Goal: Task Accomplishment & Management: Complete application form

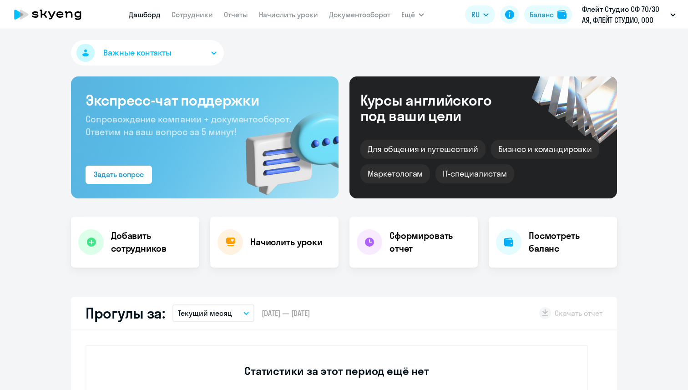
select select "30"
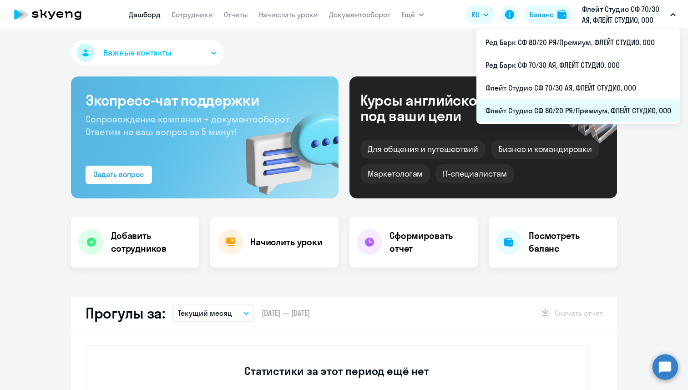
click at [586, 100] on li "Флейт Студио СФ 80/20 РЯ/Премиум, ФЛЕЙТ СТУДИО, ООО" at bounding box center [578, 110] width 204 height 23
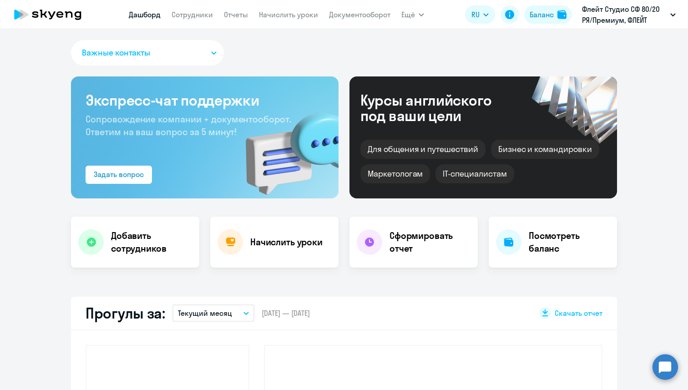
click at [198, 15] on link "Сотрудники" at bounding box center [192, 14] width 41 height 9
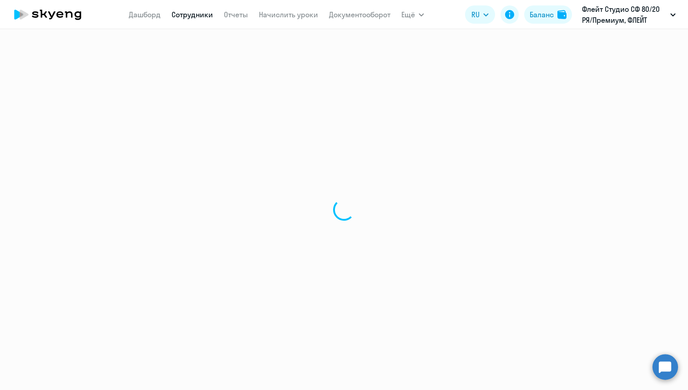
select select "30"
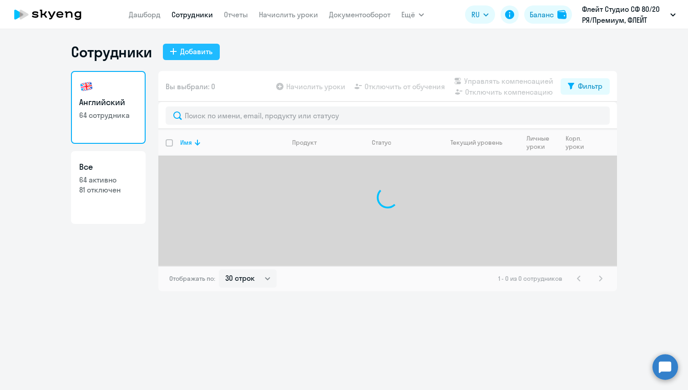
click at [204, 49] on div "Добавить" at bounding box center [196, 51] width 32 height 11
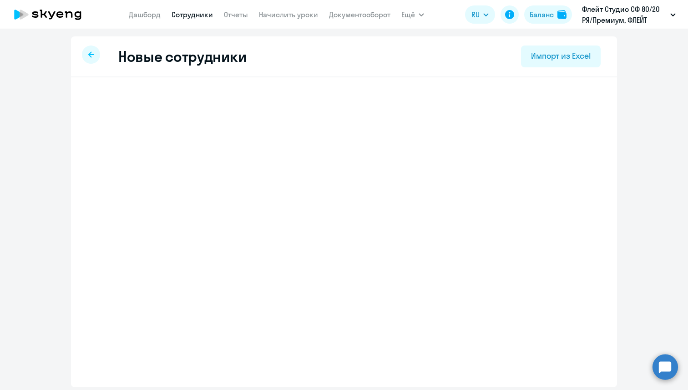
select select "english_adult_not_native_speaker"
select select "3"
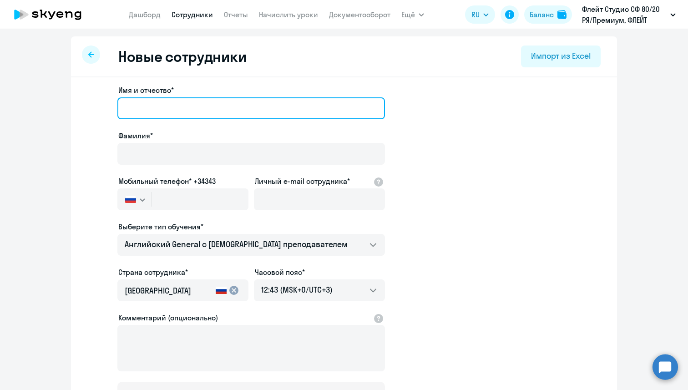
click at [202, 109] on input "Имя и отчество*" at bounding box center [251, 108] width 268 height 22
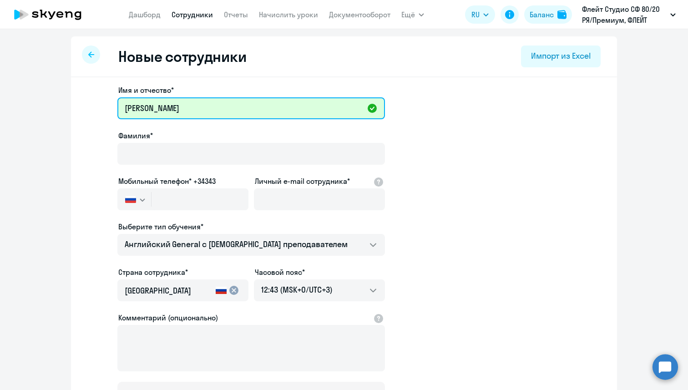
drag, startPoint x: 159, startPoint y: 108, endPoint x: 114, endPoint y: 108, distance: 45.5
click at [114, 108] on app-new-student-form "Имя и отчество* [PERSON_NAME] Фамилия* Мобильный телефон* +34343 [GEOGRAPHIC_DA…" at bounding box center [344, 247] width 517 height 324
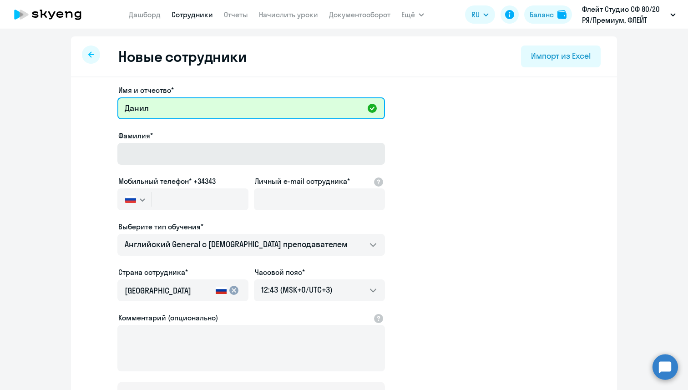
type input "Данил"
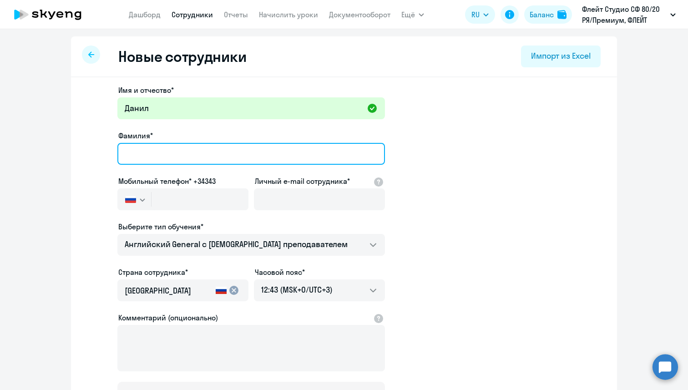
click at [136, 157] on input "Фамилия*" at bounding box center [251, 154] width 268 height 22
paste input "Аппаков"
type input "Аппаков"
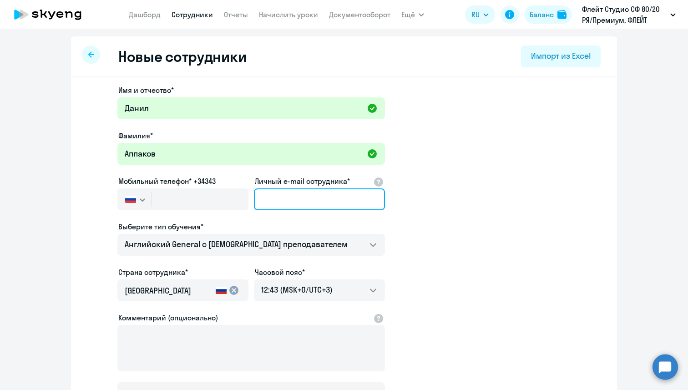
click at [281, 199] on input "Личный e-mail сотрудника*" at bounding box center [319, 199] width 131 height 22
paste input "[EMAIL_ADDRESS][DOMAIN_NAME]"
type input "[EMAIL_ADDRESS][DOMAIN_NAME]"
click at [278, 227] on div "Выберите тип обучения*" at bounding box center [251, 226] width 268 height 11
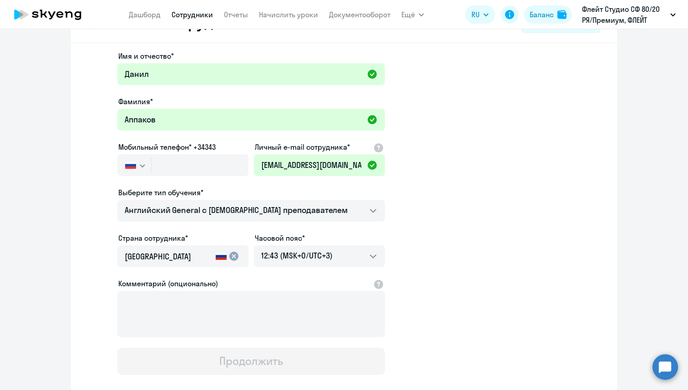
scroll to position [45, 0]
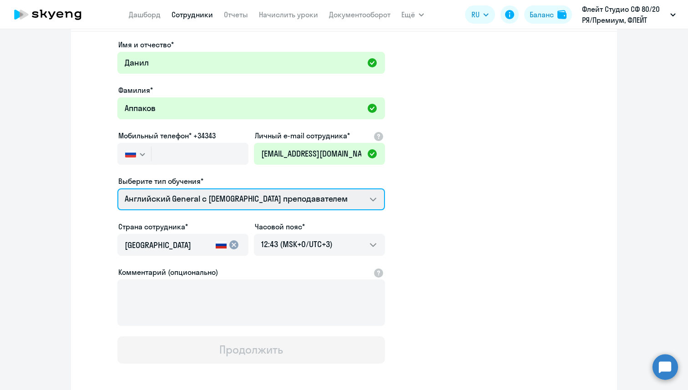
click at [266, 199] on select "Talks 15 минутные разговоры на английском Английский General с русскоговорящим …" at bounding box center [251, 199] width 268 height 22
click at [117, 188] on select "Talks 15 минутные разговоры на английском Английский General с русскоговорящим …" at bounding box center [251, 199] width 268 height 22
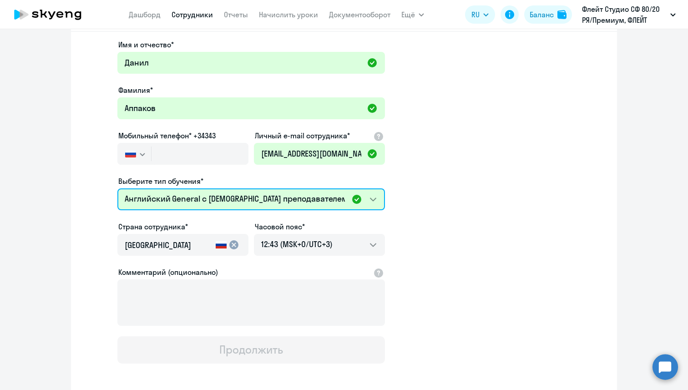
scroll to position [87, 0]
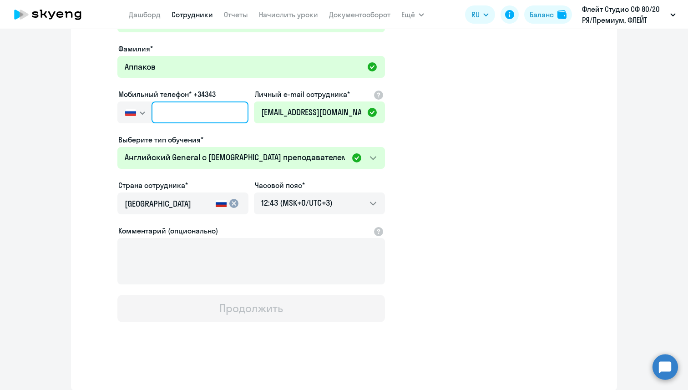
click at [172, 114] on input "text" at bounding box center [200, 112] width 97 height 22
paste input "[PHONE_NUMBER]"
type input "[PHONE_NUMBER]"
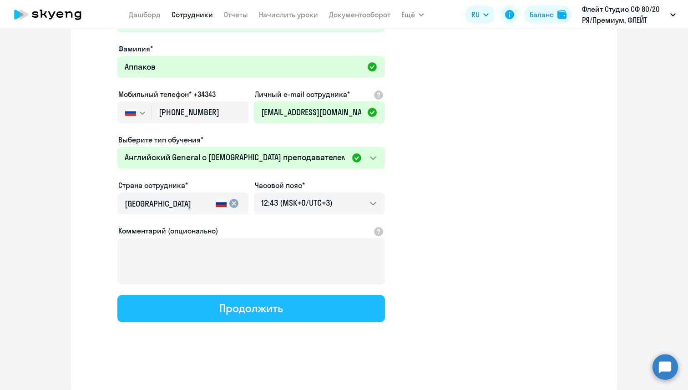
click at [231, 318] on button "Продолжить" at bounding box center [251, 308] width 268 height 27
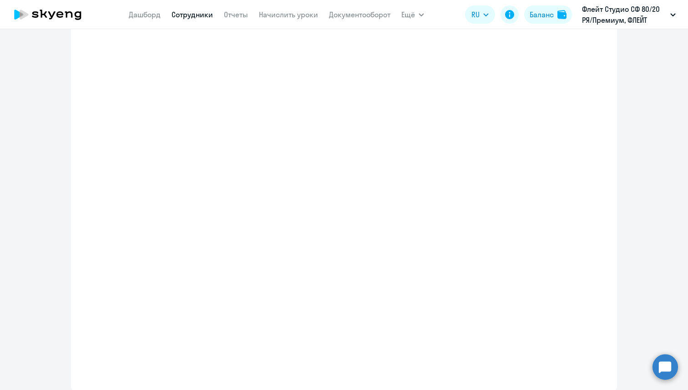
select select "english_adult_not_native_speaker"
select select "3"
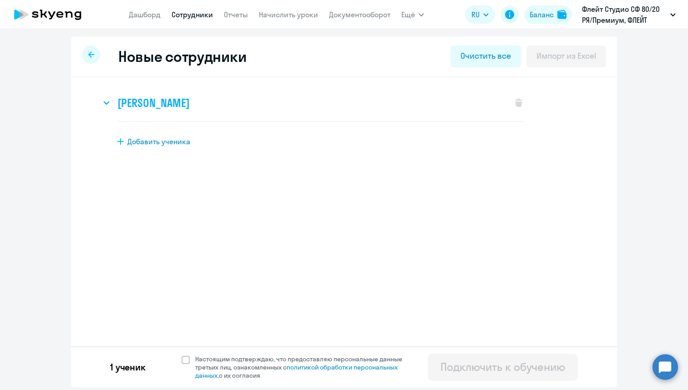
click at [111, 104] on svg-icon at bounding box center [106, 102] width 11 height 11
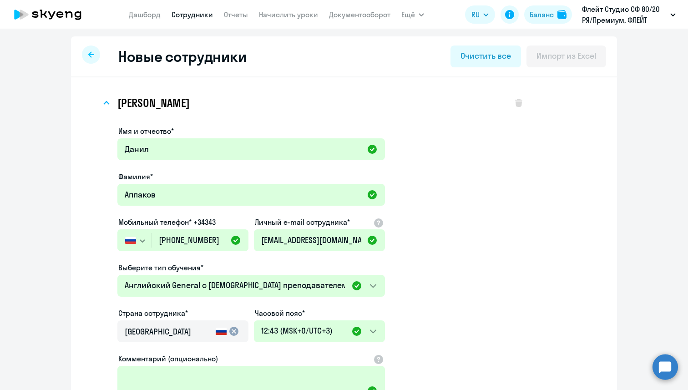
scroll to position [157, 0]
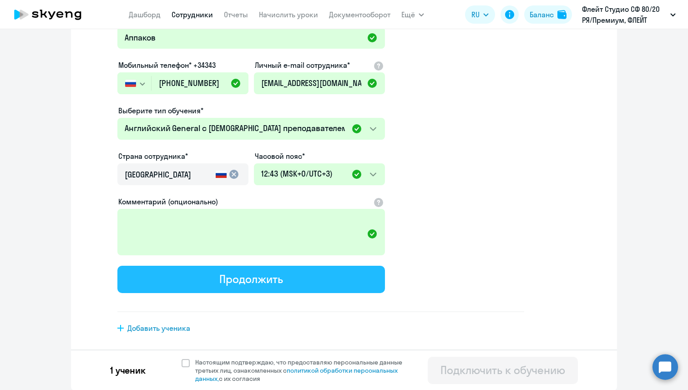
click at [181, 285] on button "Продолжить" at bounding box center [251, 279] width 268 height 27
select select "english_adult_not_native_speaker"
select select "3"
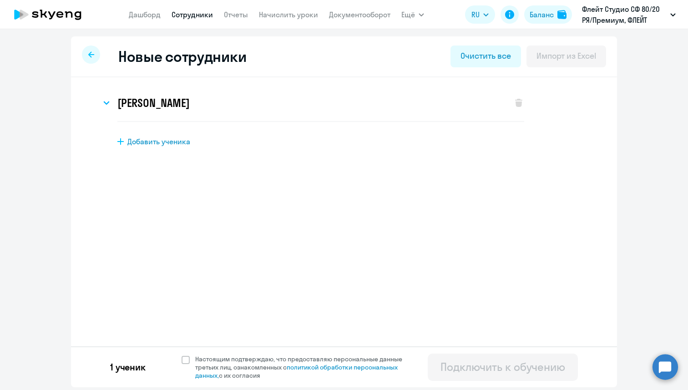
scroll to position [0, 0]
click at [186, 365] on label "Настоящим подтверждаю, что предоставляю персональные данные третьих лиц, ознако…" at bounding box center [298, 367] width 232 height 25
click at [182, 355] on input "Настоящим подтверждаю, что предоставляю персональные данные третьих лиц, ознако…" at bounding box center [181, 354] width 0 height 0
checkbox input "true"
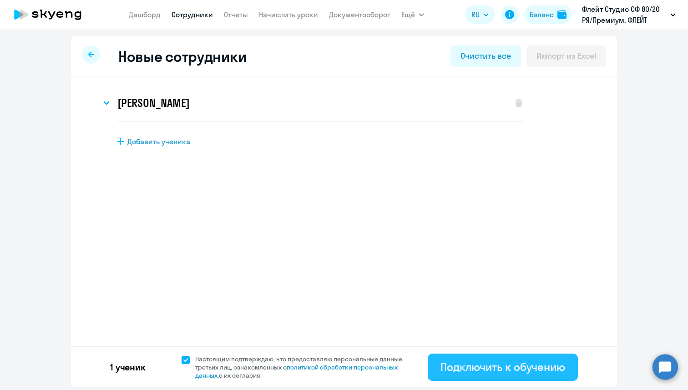
click at [451, 364] on div "Подключить к обучению" at bounding box center [502, 366] width 125 height 15
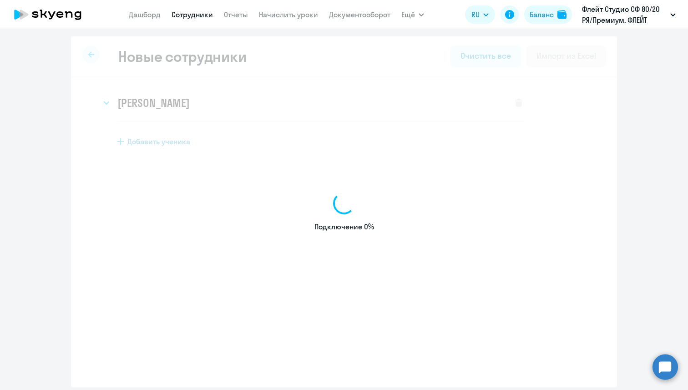
select select "english_adult_not_native_speaker"
select select "3"
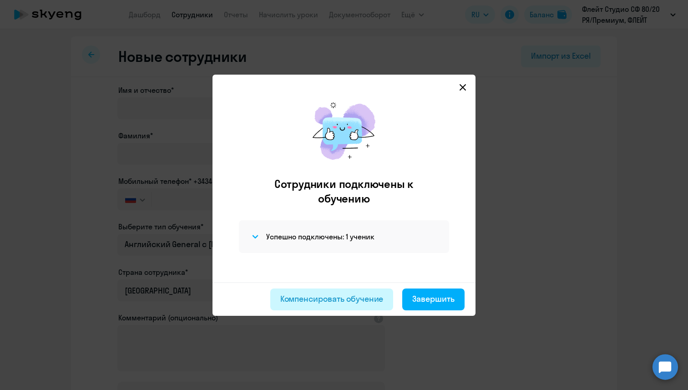
click at [388, 300] on button "Компенсировать обучение" at bounding box center [331, 299] width 123 height 22
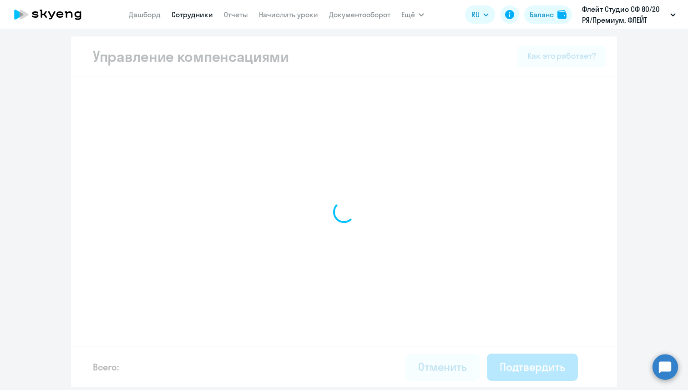
select select "MONTHLY"
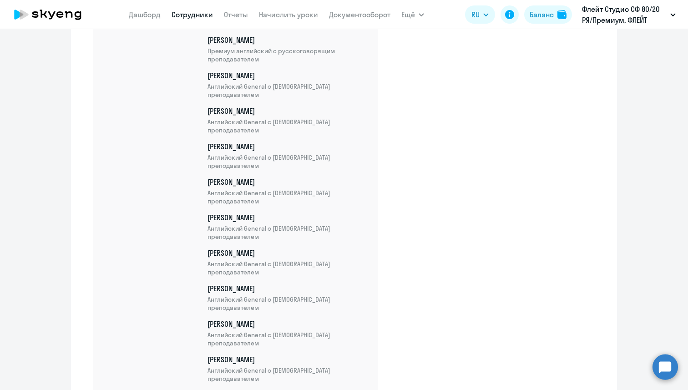
scroll to position [2285, 0]
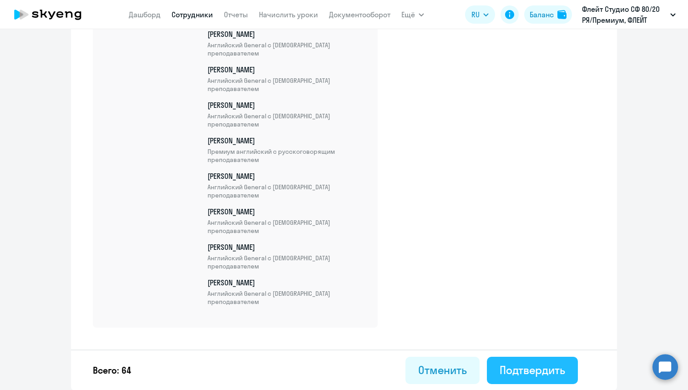
click at [502, 374] on div "Подтвердить" at bounding box center [533, 370] width 66 height 15
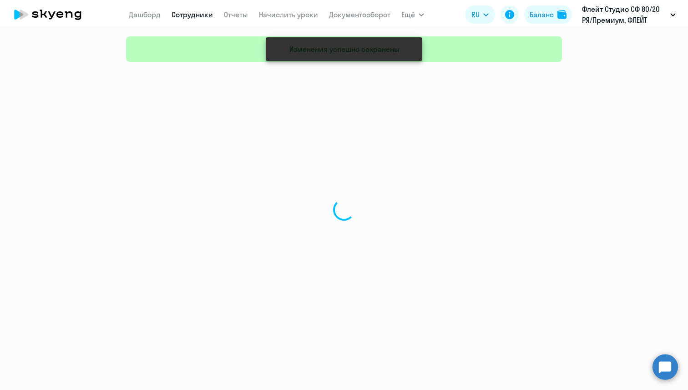
select select "30"
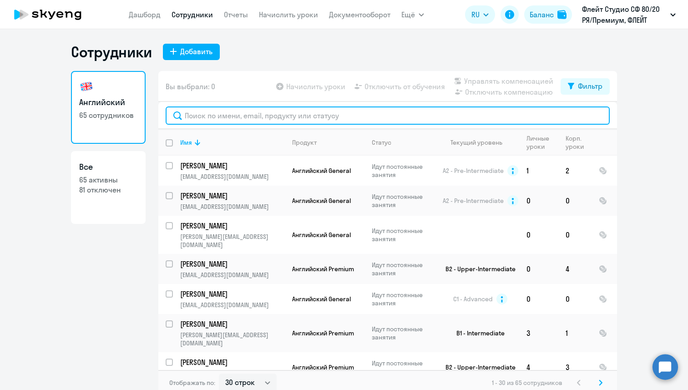
click at [254, 113] on input "text" at bounding box center [388, 115] width 444 height 18
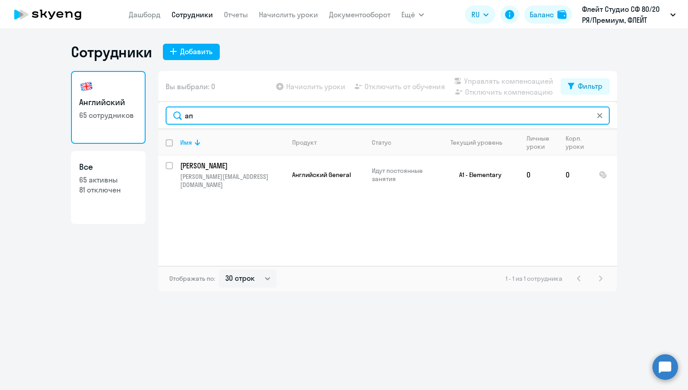
type input "[PERSON_NAME]"
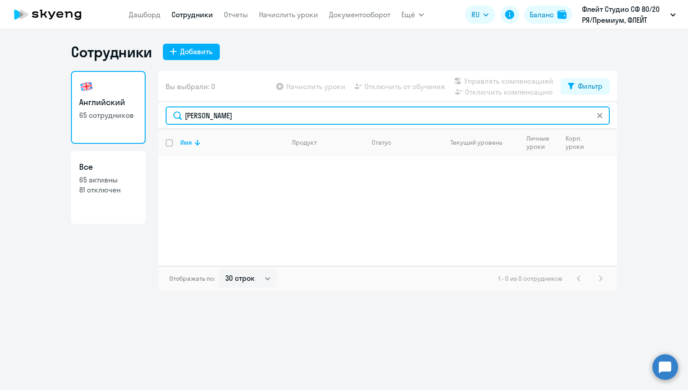
type input "[PERSON_NAME]"
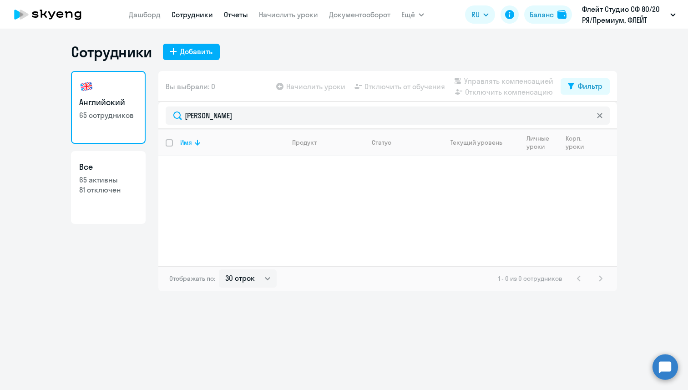
click at [244, 14] on link "Отчеты" at bounding box center [236, 14] width 24 height 9
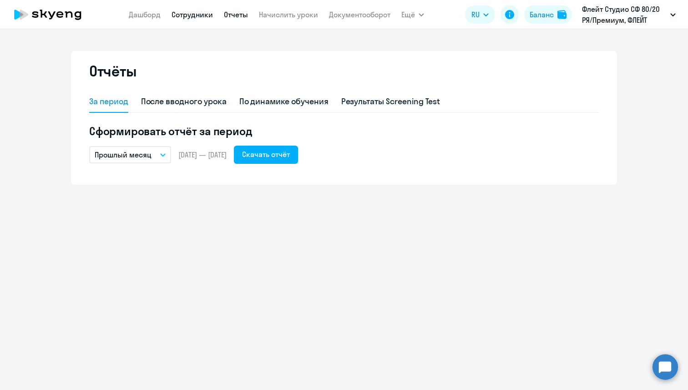
click at [177, 16] on link "Сотрудники" at bounding box center [192, 14] width 41 height 9
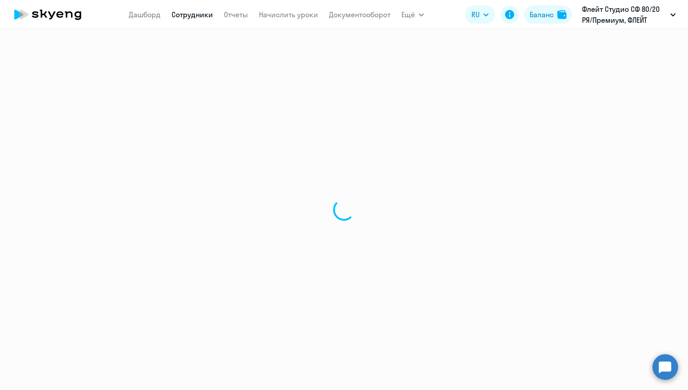
select select "30"
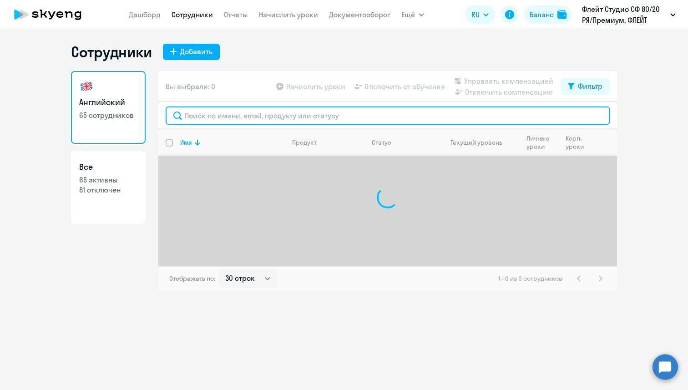
click at [207, 115] on input "text" at bounding box center [388, 115] width 444 height 18
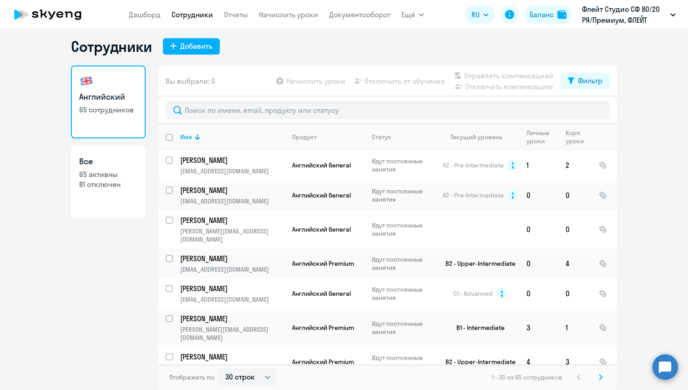
click at [123, 184] on p "81 отключен" at bounding box center [108, 184] width 58 height 10
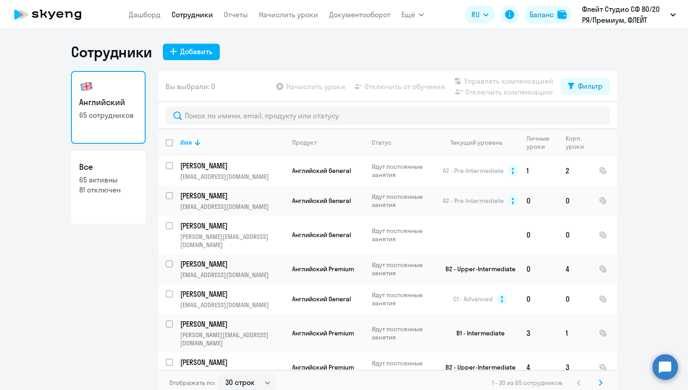
select select "30"
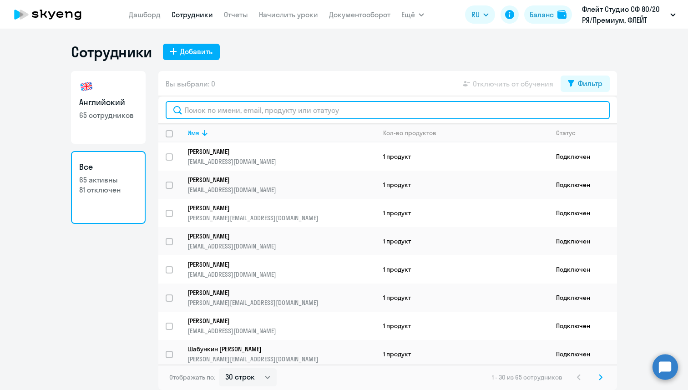
click at [197, 101] on input "text" at bounding box center [388, 110] width 444 height 18
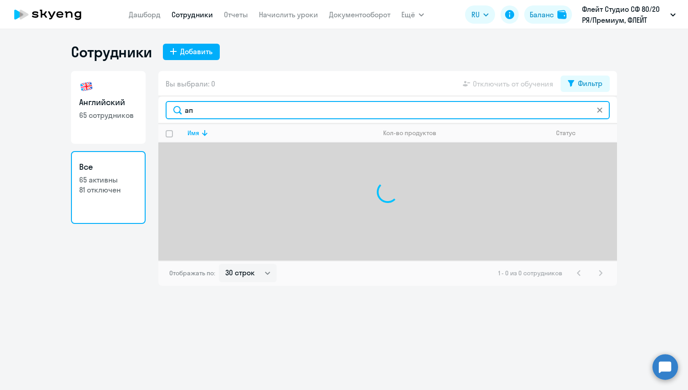
type input "[PERSON_NAME]"
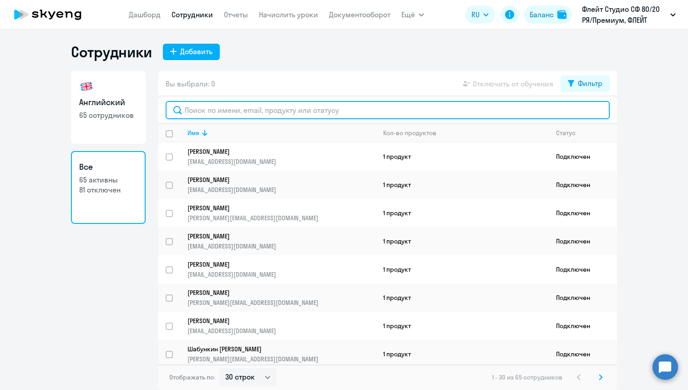
paste input "[EMAIL_ADDRESS][DOMAIN_NAME]"
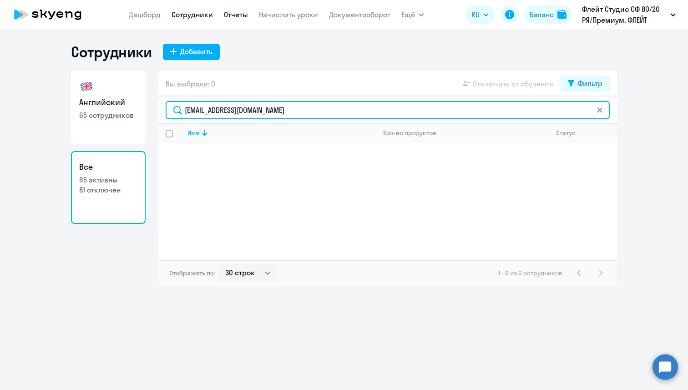
type input "[EMAIL_ADDRESS][DOMAIN_NAME]"
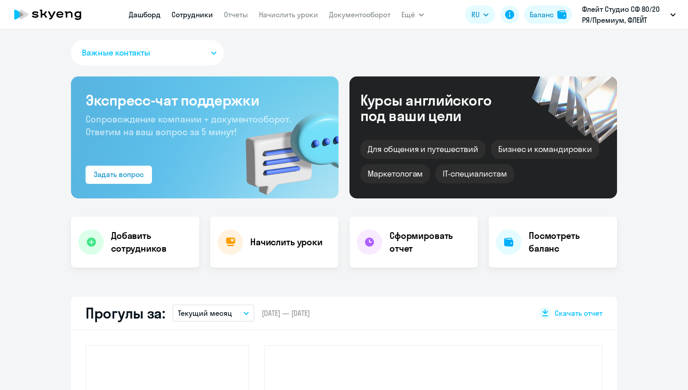
click at [186, 14] on link "Сотрудники" at bounding box center [192, 14] width 41 height 9
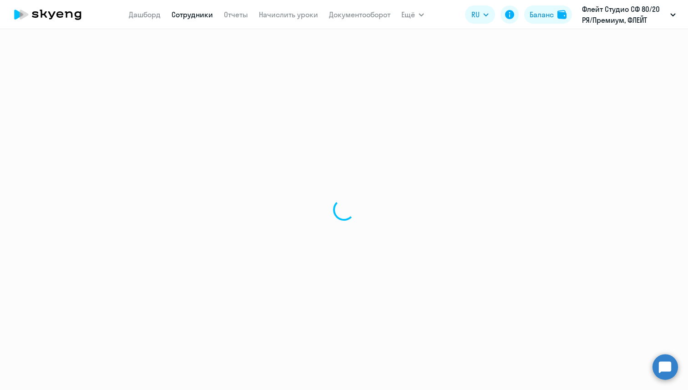
select select "30"
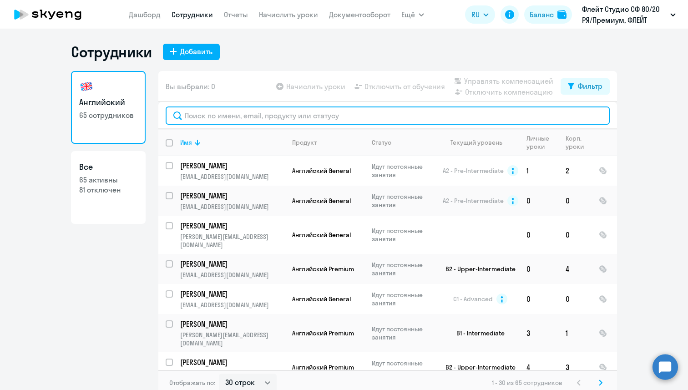
click at [225, 120] on input "text" at bounding box center [388, 115] width 444 height 18
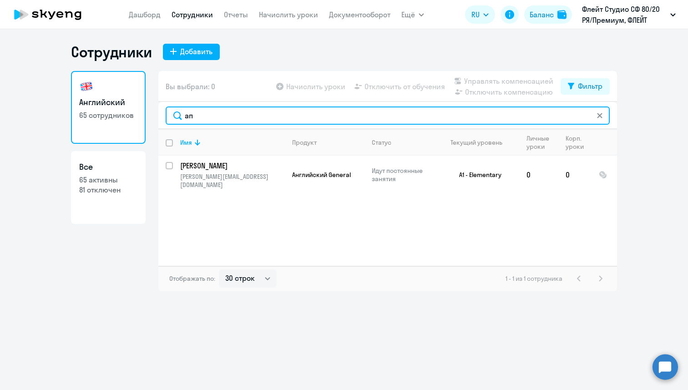
type input "[PERSON_NAME]"
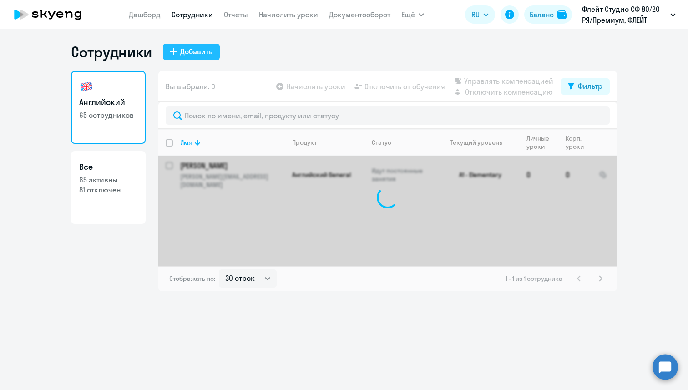
click at [176, 56] on button "Добавить" at bounding box center [191, 52] width 57 height 16
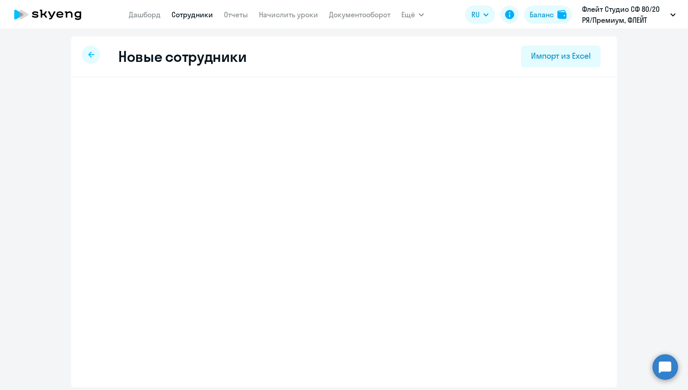
select select "english_adult_not_native_speaker"
select select "3"
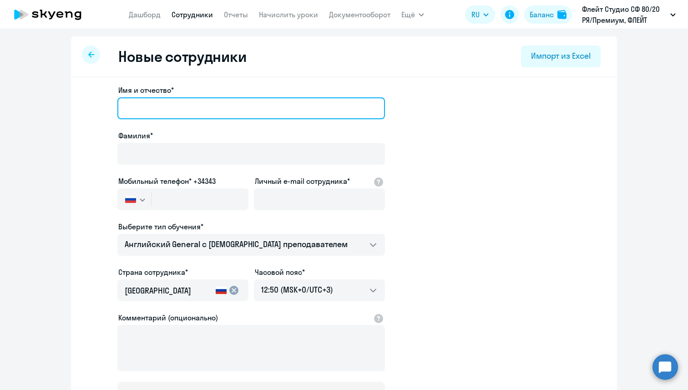
click at [207, 103] on input "Имя и отчество*" at bounding box center [251, 108] width 268 height 22
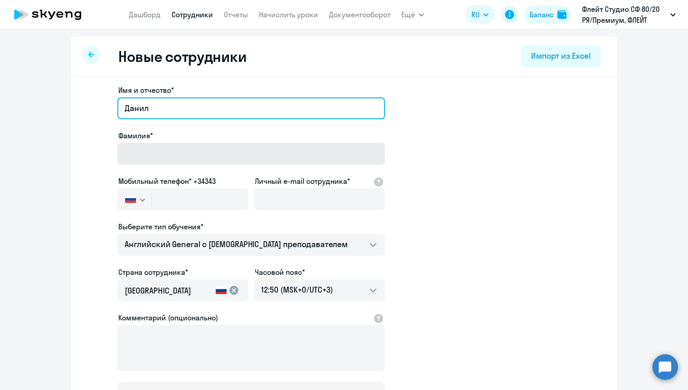
type input "Данил"
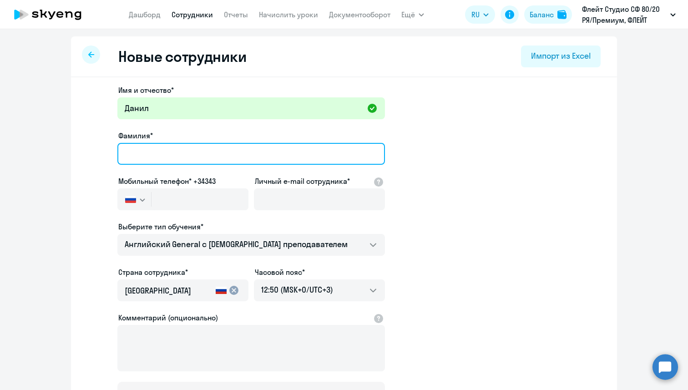
click at [203, 143] on input "Фамилия*" at bounding box center [251, 154] width 268 height 22
type input "Аппаков"
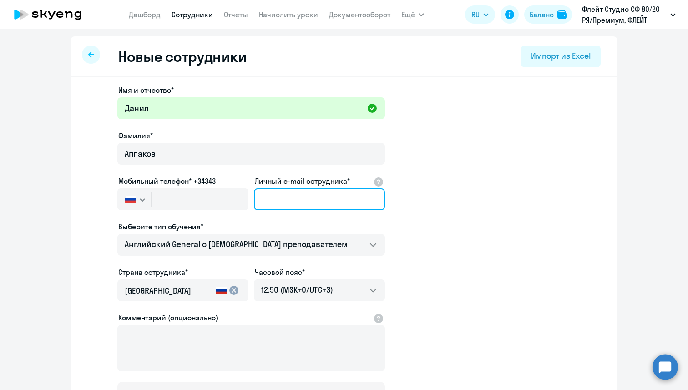
click at [289, 198] on input "Личный e-mail сотрудника*" at bounding box center [319, 199] width 131 height 22
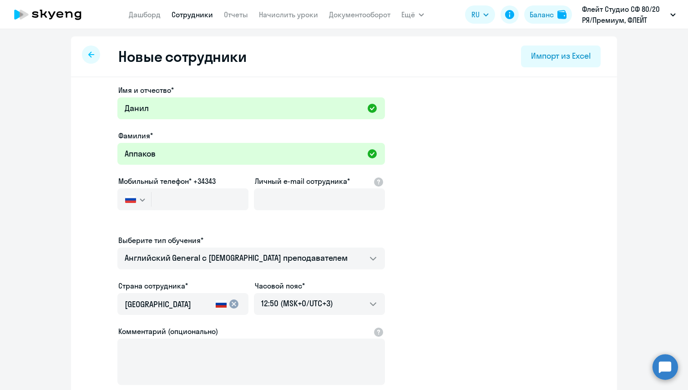
click at [227, 216] on ds-form-field "Мобильный телефон* +34343 Россия +7 Казахстан +7 Украина +380 Беларусь (Белорус…" at bounding box center [182, 198] width 131 height 45
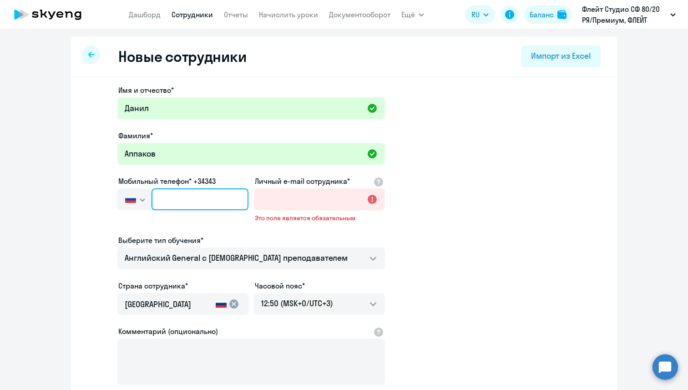
click at [227, 209] on input "text" at bounding box center [200, 199] width 97 height 22
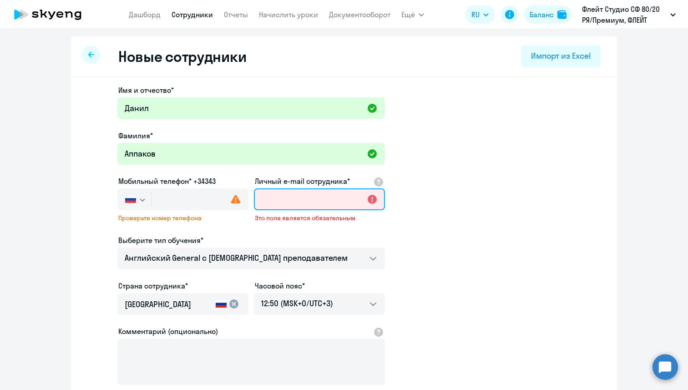
click at [273, 209] on input "Личный e-mail сотрудника*" at bounding box center [319, 199] width 131 height 22
paste input "[EMAIL_ADDRESS][DOMAIN_NAME]"
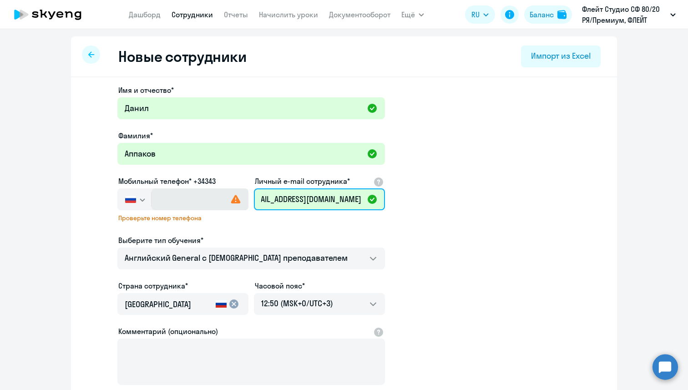
type input "[EMAIL_ADDRESS][DOMAIN_NAME]"
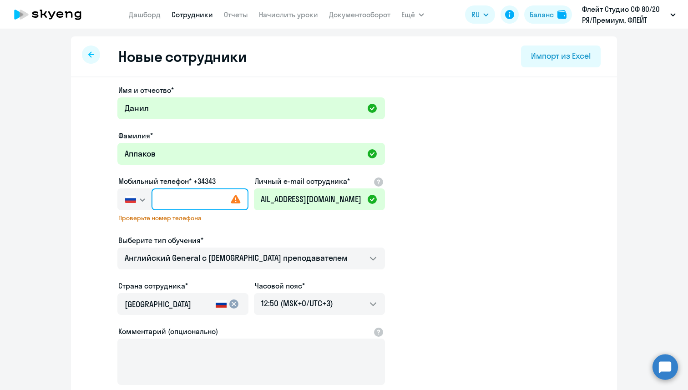
click at [198, 205] on input "text" at bounding box center [200, 199] width 97 height 22
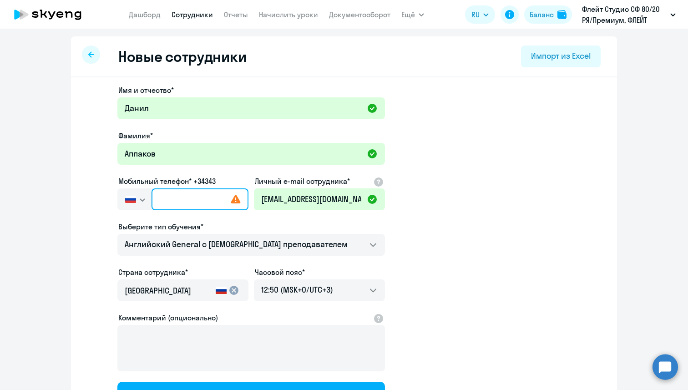
paste input "[PHONE_NUMBER]"
type input "[PHONE_NUMBER]"
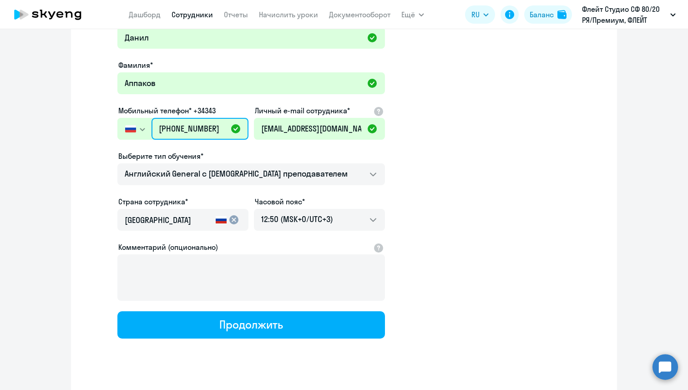
scroll to position [78, 0]
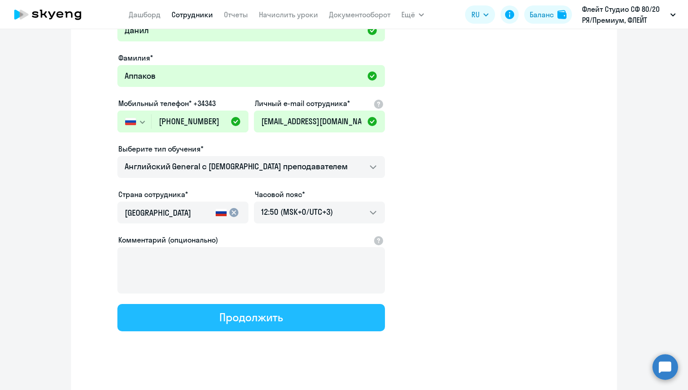
click at [230, 316] on div "Продолжить" at bounding box center [250, 317] width 63 height 15
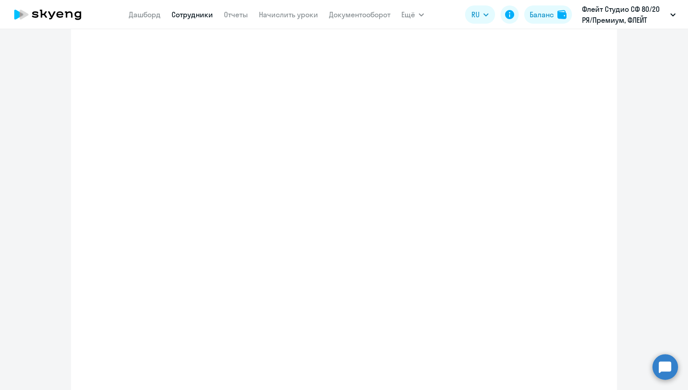
select select "english_adult_not_native_speaker"
select select "3"
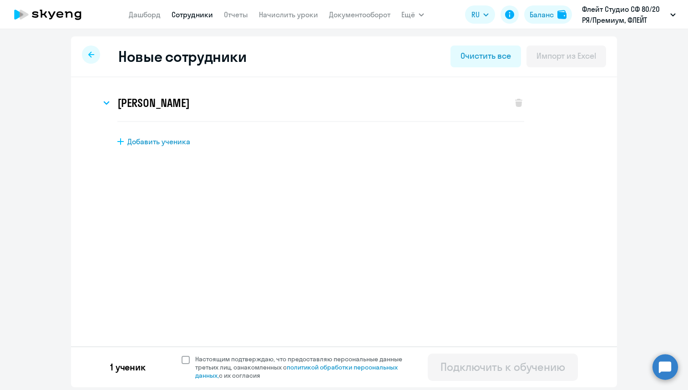
click at [188, 364] on span at bounding box center [186, 360] width 8 height 8
click at [182, 355] on input "Настоящим подтверждаю, что предоставляю персональные данные третьих лиц, ознако…" at bounding box center [181, 354] width 0 height 0
checkbox input "true"
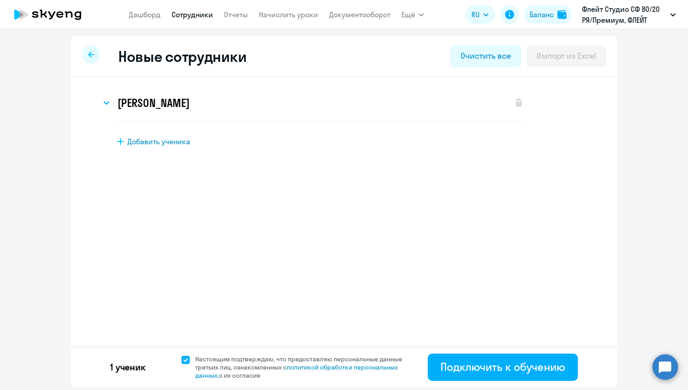
click at [425, 363] on div "1 ученик Настоящим подтверждаю, что предоставляю персональные данные третьих ли…" at bounding box center [344, 366] width 546 height 41
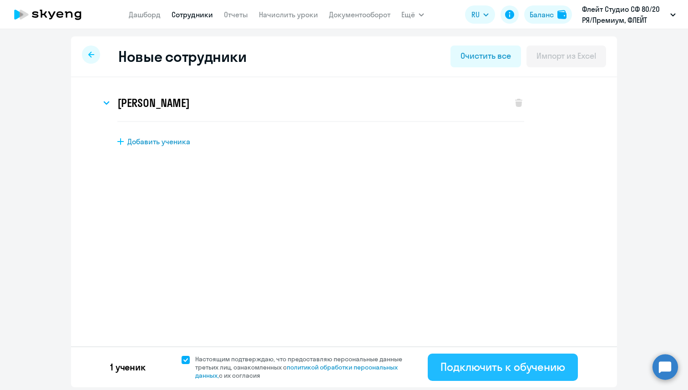
click at [434, 364] on button "Подключить к обучению" at bounding box center [503, 367] width 150 height 27
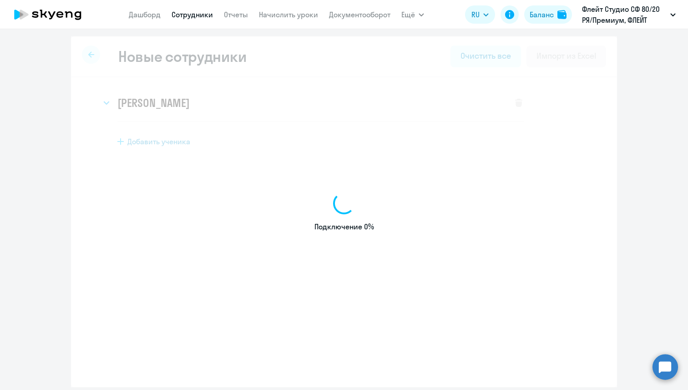
select select "english_adult_not_native_speaker"
select select "3"
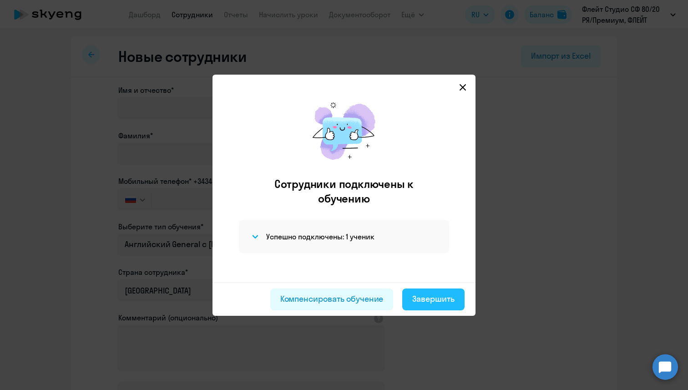
click at [414, 297] on div "Завершить" at bounding box center [433, 299] width 42 height 12
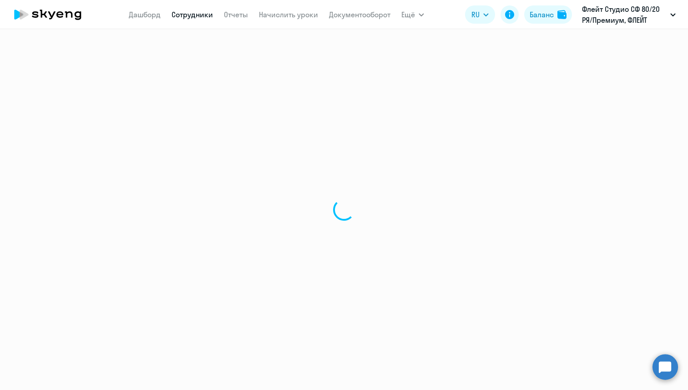
select select "30"
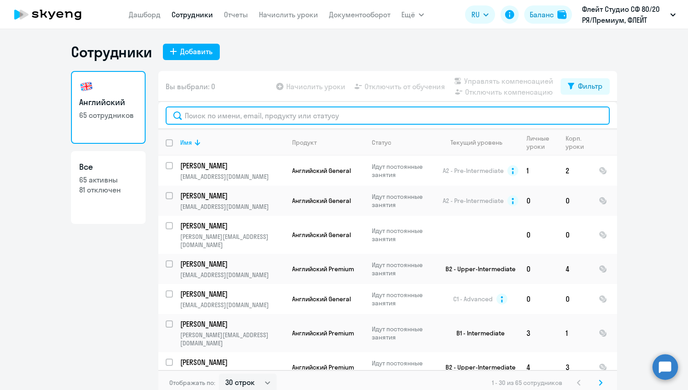
click at [256, 122] on input "text" at bounding box center [388, 115] width 444 height 18
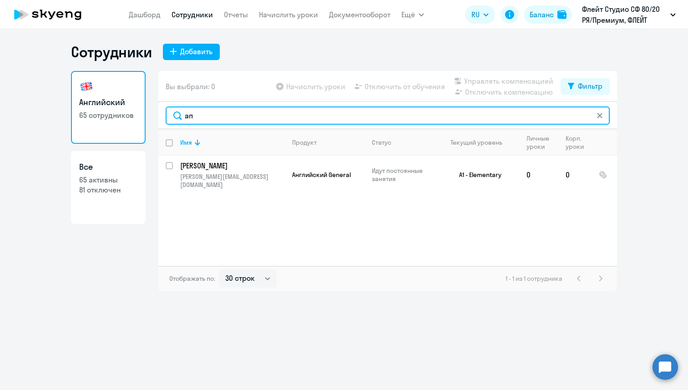
type input "[PERSON_NAME]"
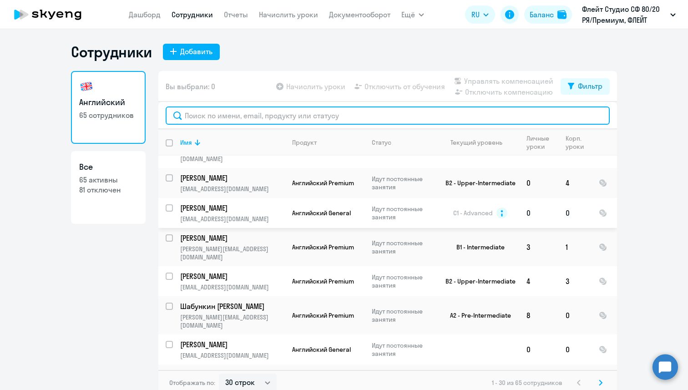
scroll to position [101, 0]
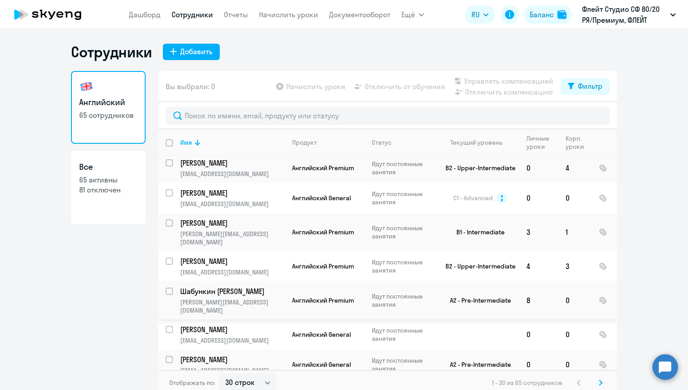
click at [129, 197] on link "Все 65 активны 81 отключен" at bounding box center [108, 187] width 75 height 73
select select "30"
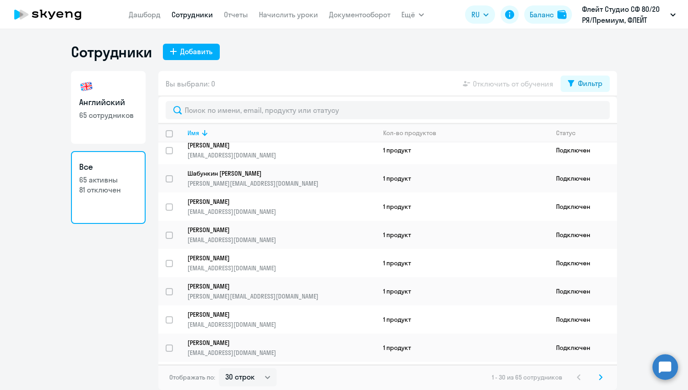
scroll to position [610, 0]
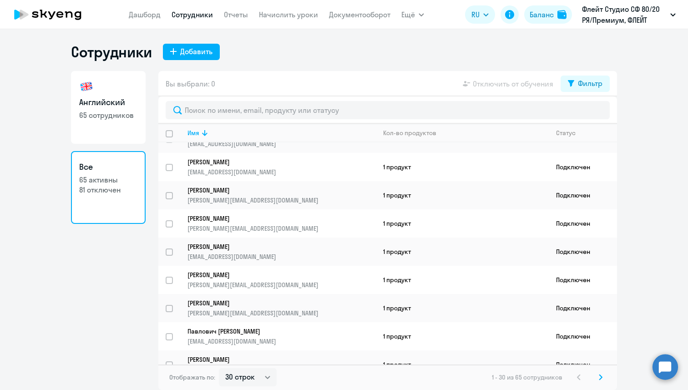
click at [601, 377] on icon at bounding box center [600, 376] width 3 height 5
click at [599, 378] on icon at bounding box center [601, 377] width 4 height 6
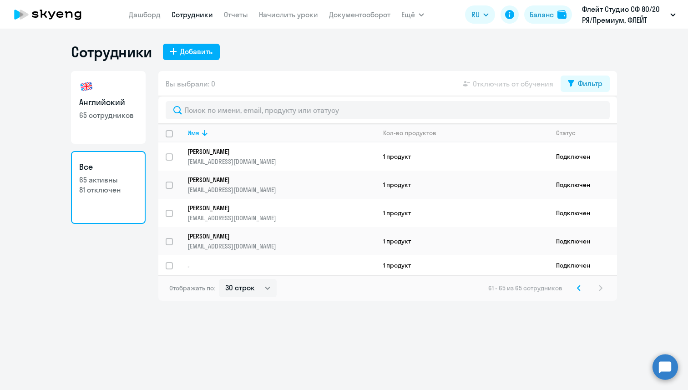
click at [229, 20] on app-menu-item-link "Отчеты" at bounding box center [236, 14] width 24 height 11
click at [227, 14] on link "Отчеты" at bounding box center [236, 14] width 24 height 9
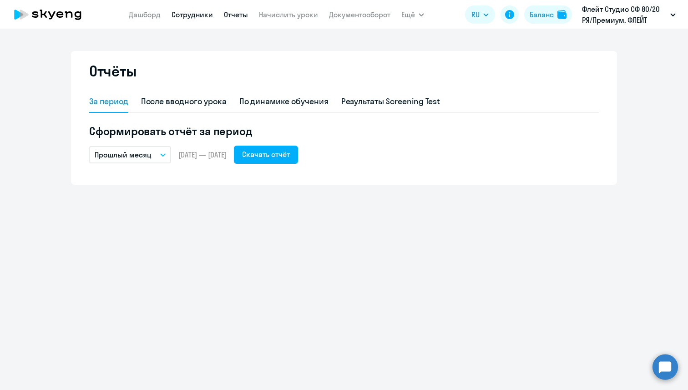
click at [191, 19] on link "Сотрудники" at bounding box center [192, 14] width 41 height 9
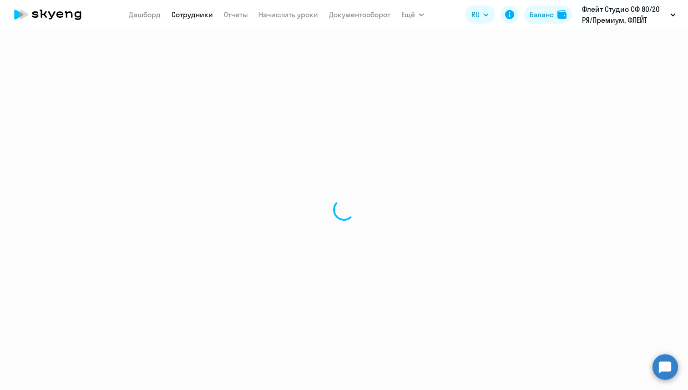
select select "30"
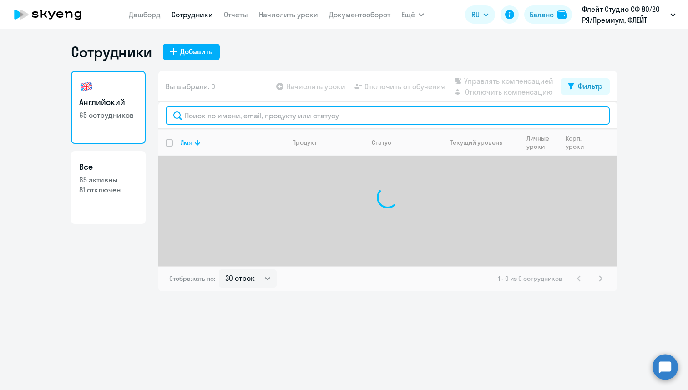
click at [235, 114] on input "text" at bounding box center [388, 115] width 444 height 18
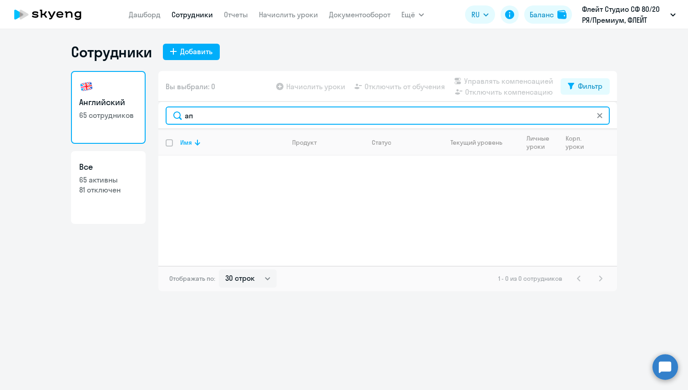
type input "[PERSON_NAME]"
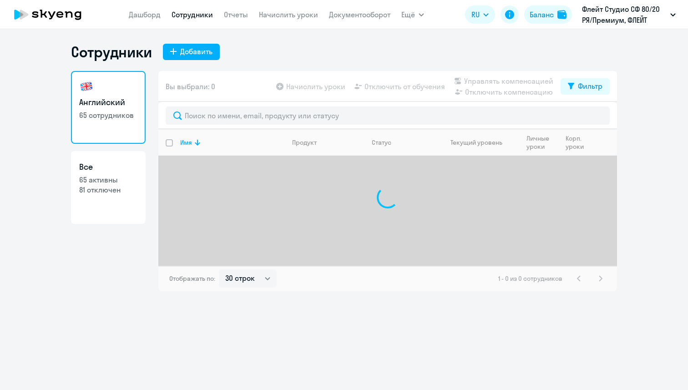
select select "30"
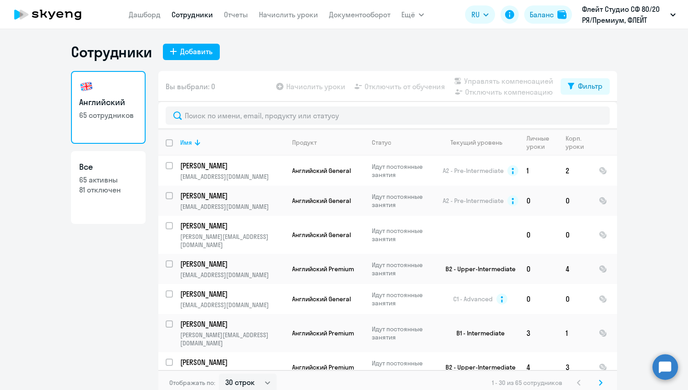
click at [207, 106] on div at bounding box center [387, 115] width 459 height 27
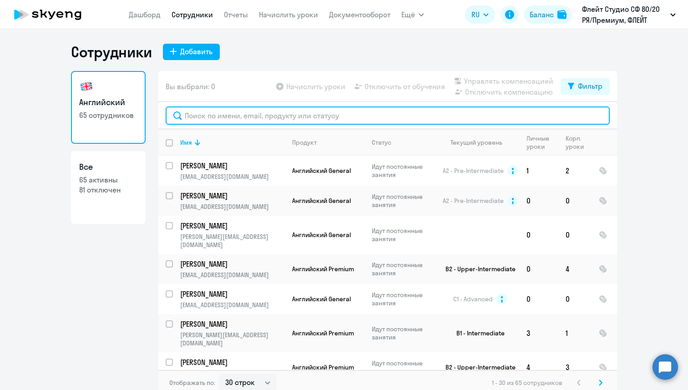
click at [213, 113] on input "text" at bounding box center [388, 115] width 444 height 18
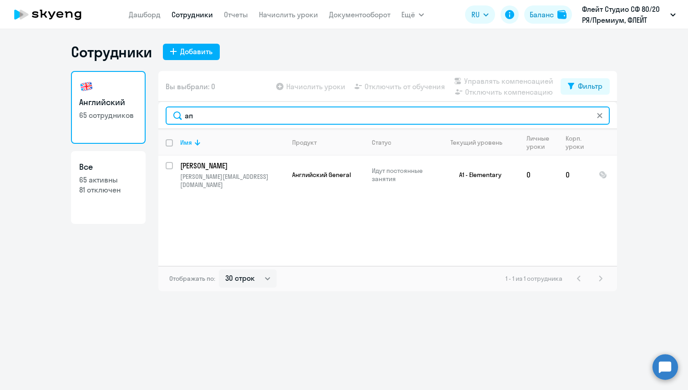
type input "[PERSON_NAME]"
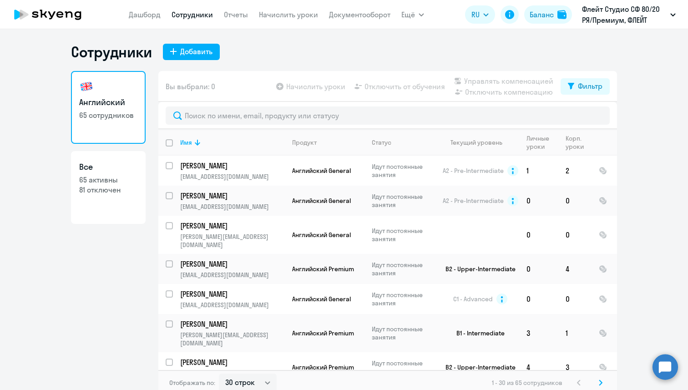
click at [314, 87] on app-table-action-button "Начислить уроки" at bounding box center [309, 86] width 71 height 11
click at [298, 86] on app-table-action-button "Начислить уроки" at bounding box center [309, 86] width 71 height 11
click at [282, 86] on app-table-action-button "Начислить уроки" at bounding box center [309, 86] width 71 height 11
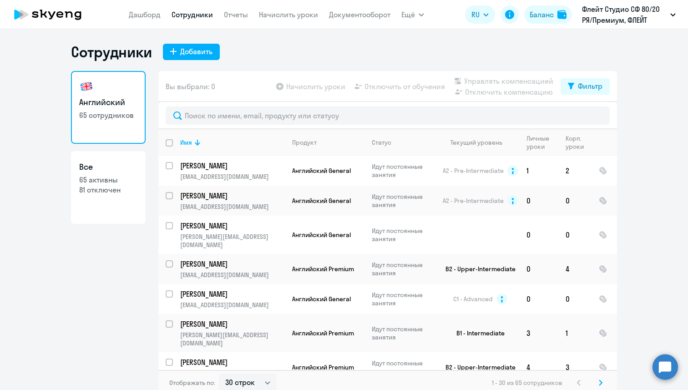
click at [282, 86] on app-table-action-button "Начислить уроки" at bounding box center [309, 86] width 71 height 11
click at [293, 15] on link "Начислить уроки" at bounding box center [288, 14] width 59 height 9
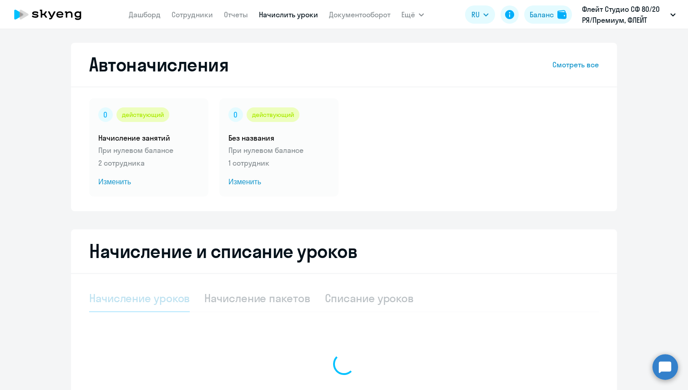
select select "10"
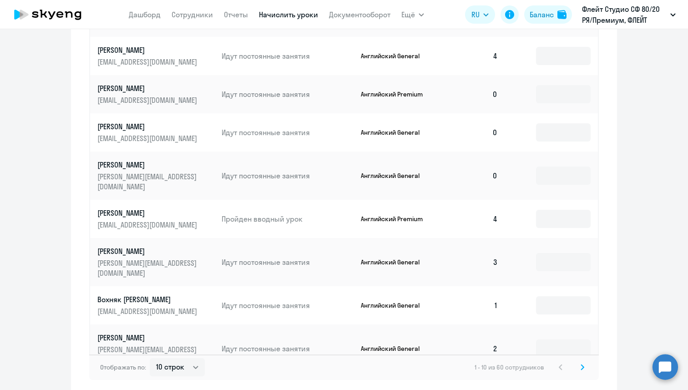
scroll to position [502, 0]
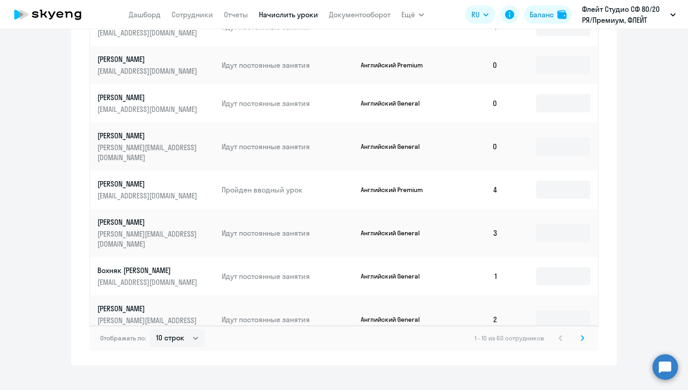
click at [577, 333] on svg-icon at bounding box center [582, 338] width 11 height 11
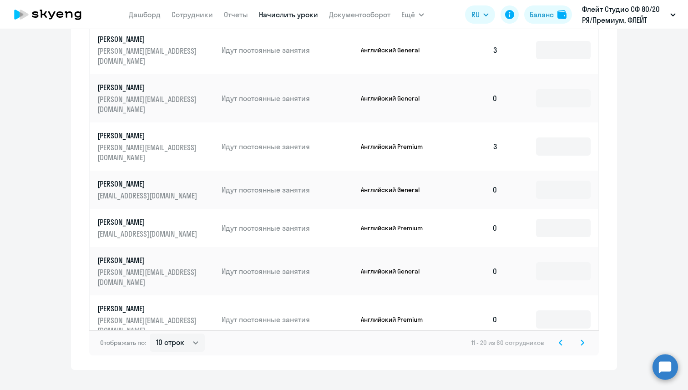
scroll to position [501, 0]
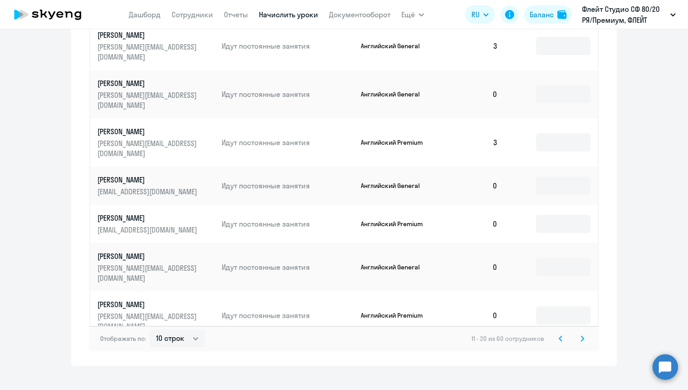
click at [583, 334] on svg-icon at bounding box center [582, 338] width 11 height 11
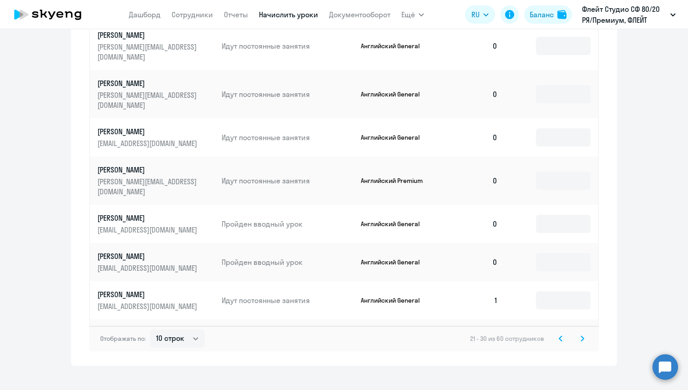
click at [584, 333] on svg-icon at bounding box center [582, 338] width 11 height 11
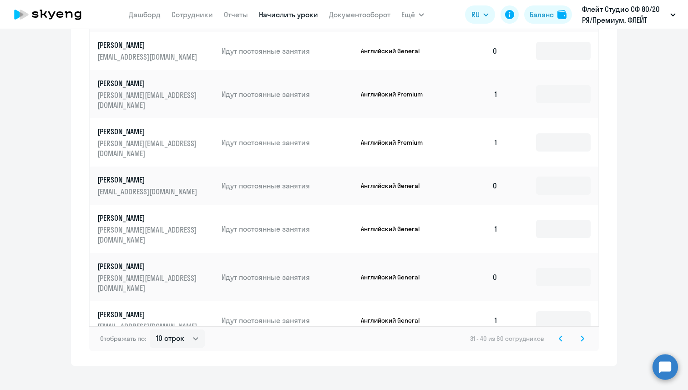
click at [581, 335] on icon at bounding box center [583, 338] width 4 height 6
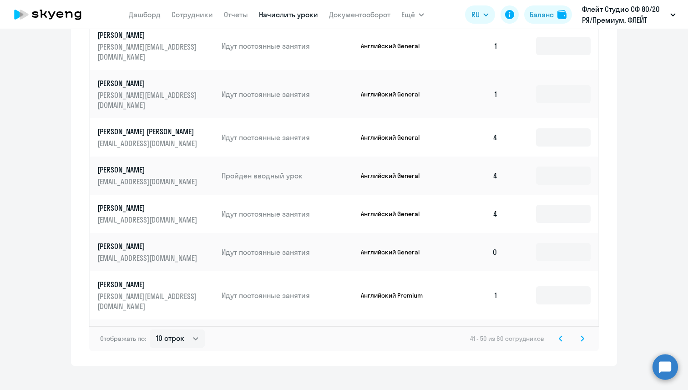
click at [581, 335] on icon at bounding box center [583, 338] width 4 height 6
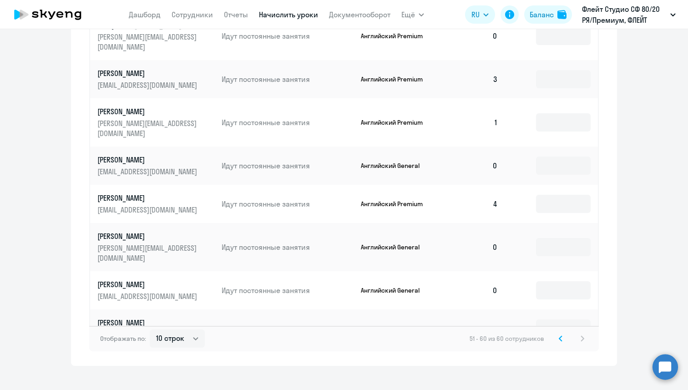
click at [583, 333] on div "51 - 60 из 60 сотрудников" at bounding box center [529, 338] width 118 height 11
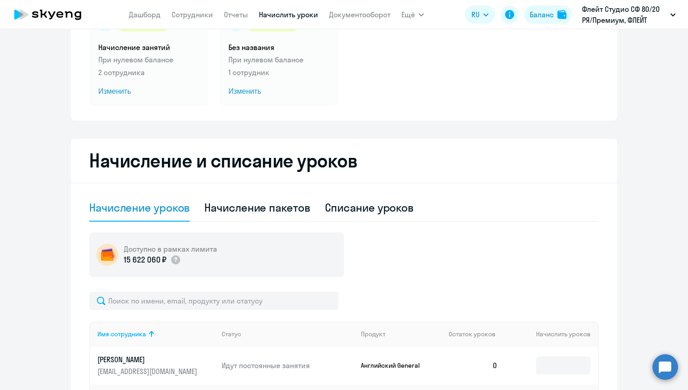
scroll to position [0, 0]
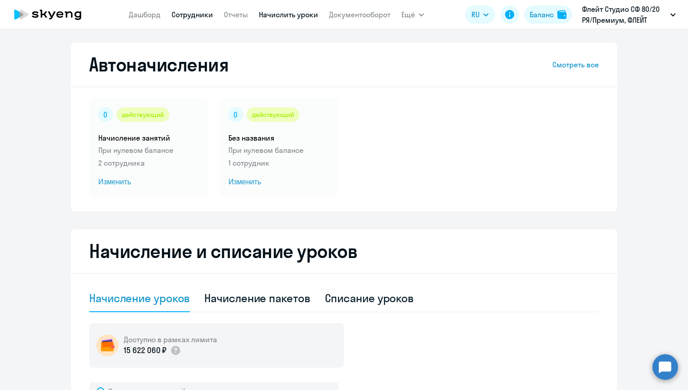
click at [193, 19] on link "Сотрудники" at bounding box center [192, 14] width 41 height 9
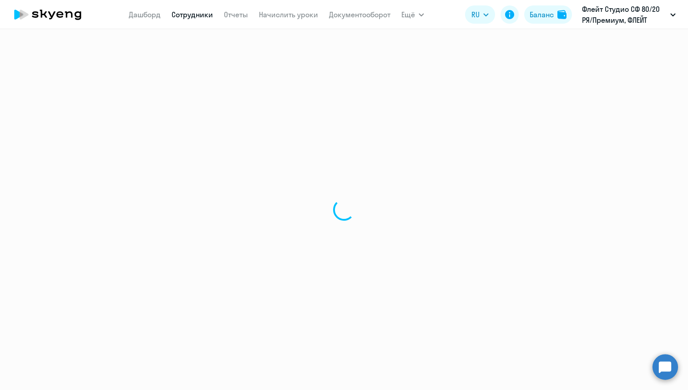
select select "30"
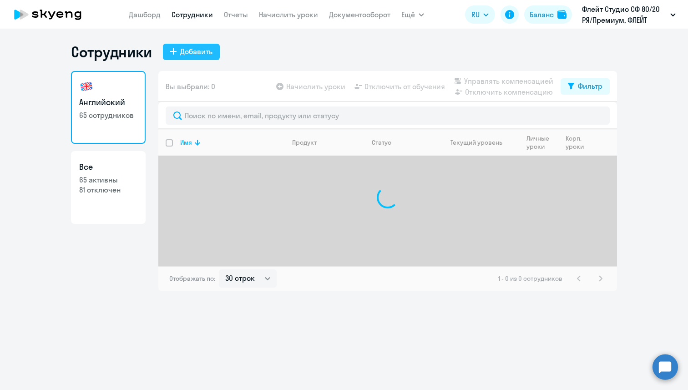
click at [201, 47] on div "Добавить" at bounding box center [196, 51] width 32 height 11
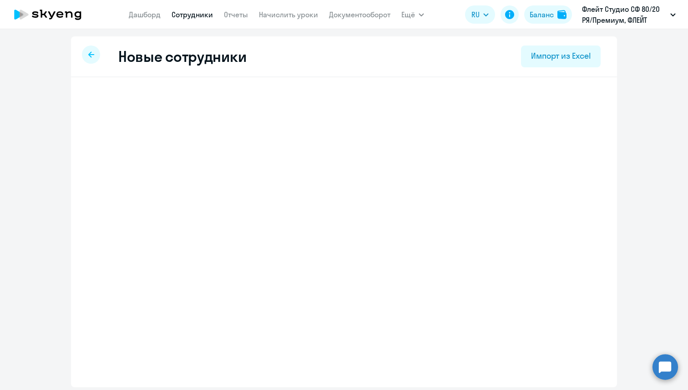
select select "english_adult_not_native_speaker"
select select "3"
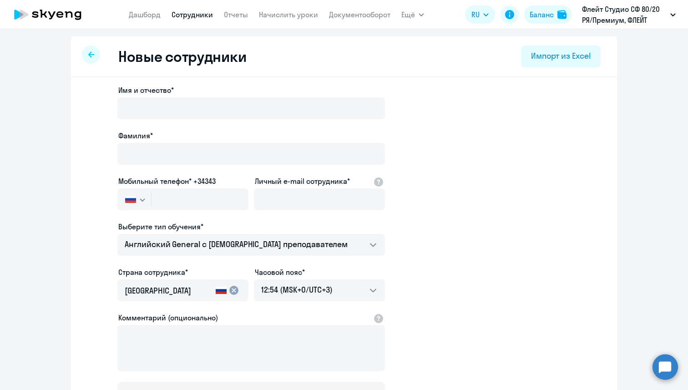
click at [199, 119] on div at bounding box center [251, 121] width 268 height 4
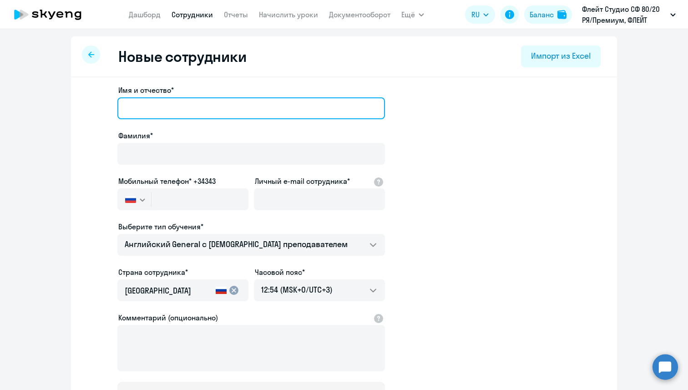
click at [199, 114] on input "Имя и отчество*" at bounding box center [251, 108] width 268 height 22
type input "Данил"
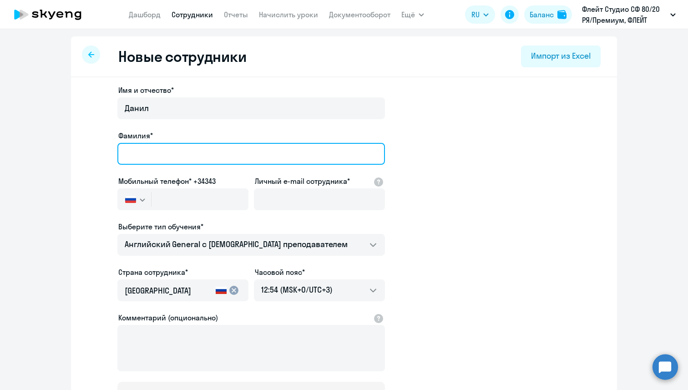
click at [200, 157] on input "Фамилия*" at bounding box center [251, 154] width 268 height 22
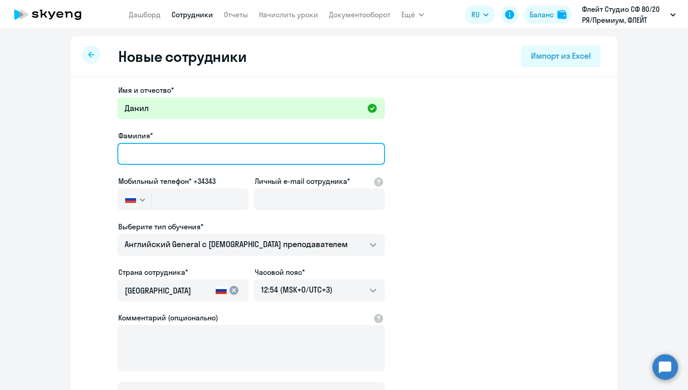
type input "Аппаков"
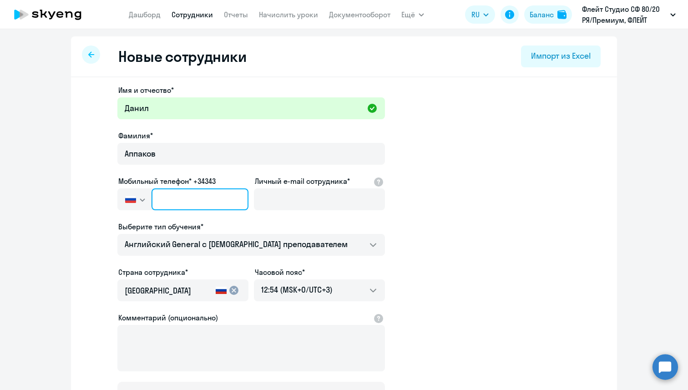
click at [178, 204] on input "text" at bounding box center [200, 199] width 97 height 22
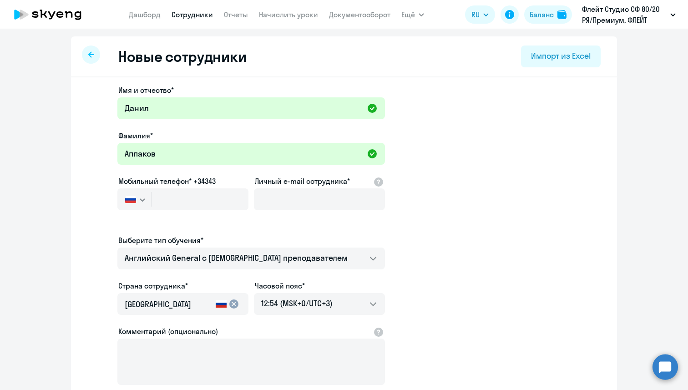
click at [253, 196] on div "Имя и отчество* Данил Фамилия* Аппаков Мобильный телефон* +34343 Россия +7 Каза…" at bounding box center [251, 254] width 268 height 338
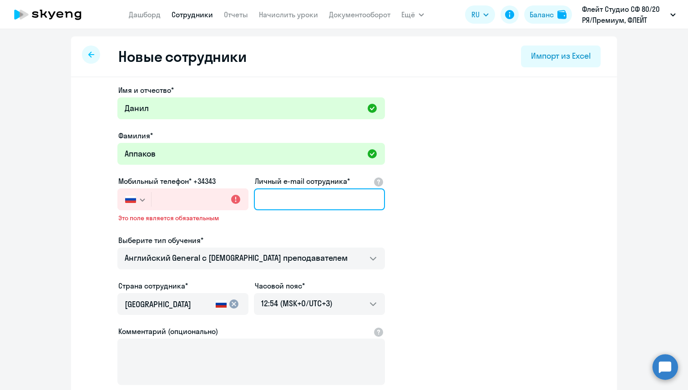
click at [268, 199] on input "Личный e-mail сотрудника*" at bounding box center [319, 199] width 131 height 22
paste input "89524419092"
type input "89524419092"
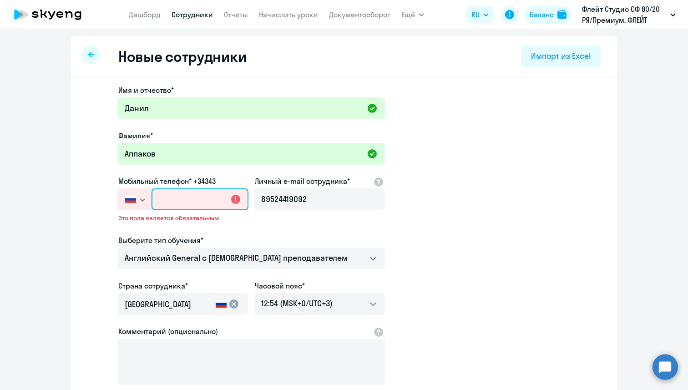
click at [193, 196] on input "text" at bounding box center [200, 199] width 97 height 22
paste input "+7 952 441-90-92"
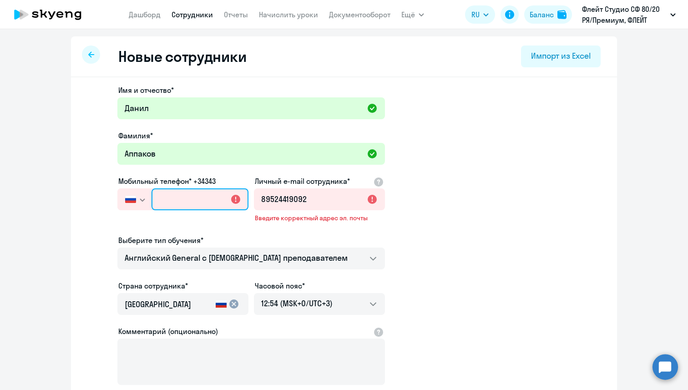
type input "+7 952 441-90-92"
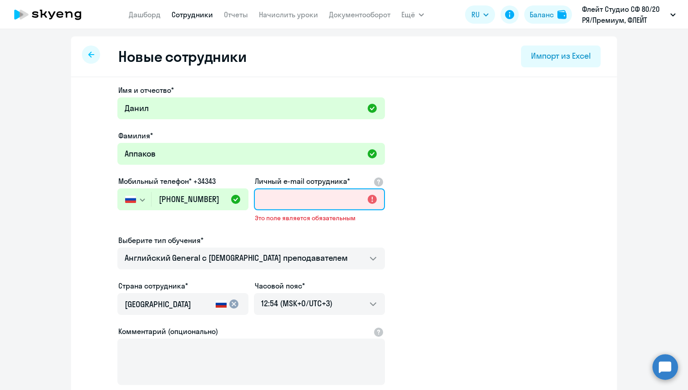
drag, startPoint x: 313, startPoint y: 201, endPoint x: 250, endPoint y: 197, distance: 63.3
click at [250, 197] on div "Имя и отчество* Данил Фамилия* Аппаков Мобильный телефон* +34343 Россия +7 Каза…" at bounding box center [251, 254] width 268 height 338
paste input "[EMAIL_ADDRESS][DOMAIN_NAME]"
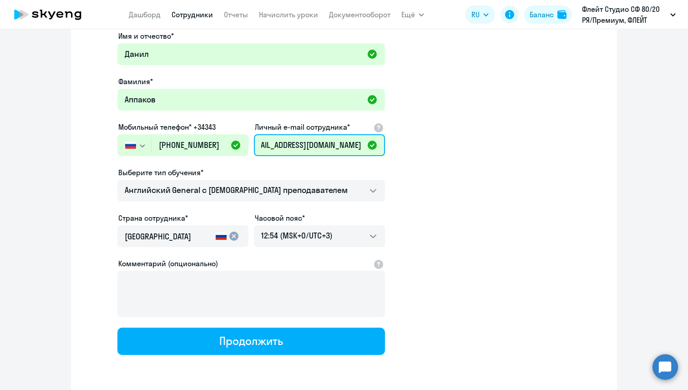
scroll to position [87, 0]
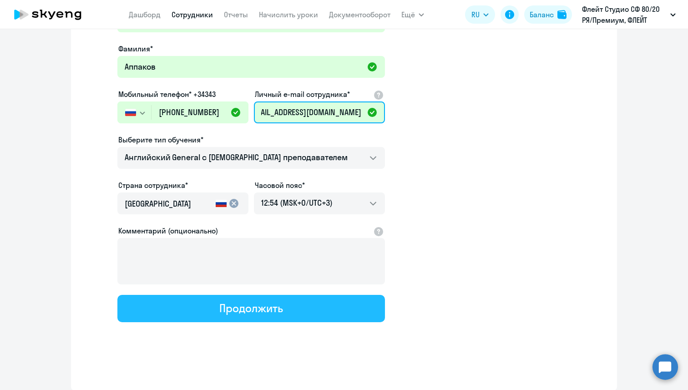
type input "[EMAIL_ADDRESS][DOMAIN_NAME]"
click at [193, 305] on button "Продолжить" at bounding box center [251, 308] width 268 height 27
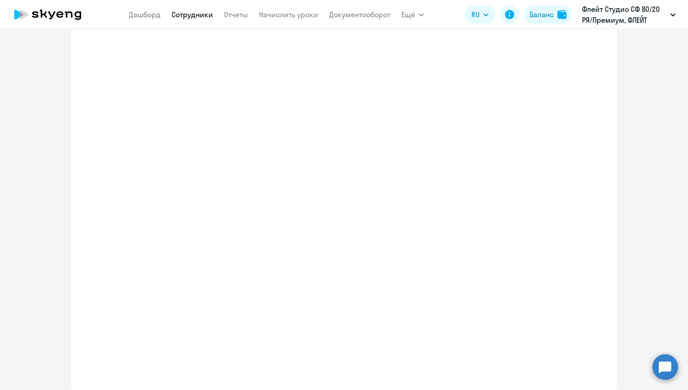
scroll to position [139, 0]
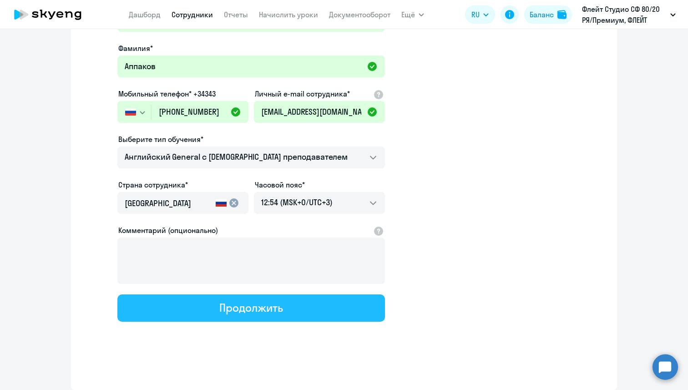
select select "english_adult_not_native_speaker"
select select "3"
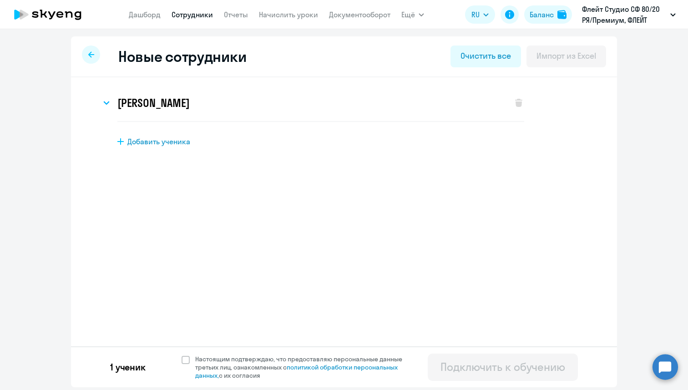
scroll to position [0, 0]
click at [182, 363] on span at bounding box center [186, 360] width 8 height 8
click at [182, 355] on input "Настоящим подтверждаю, что предоставляю персональные данные третьих лиц, ознако…" at bounding box center [181, 354] width 0 height 0
checkbox input "true"
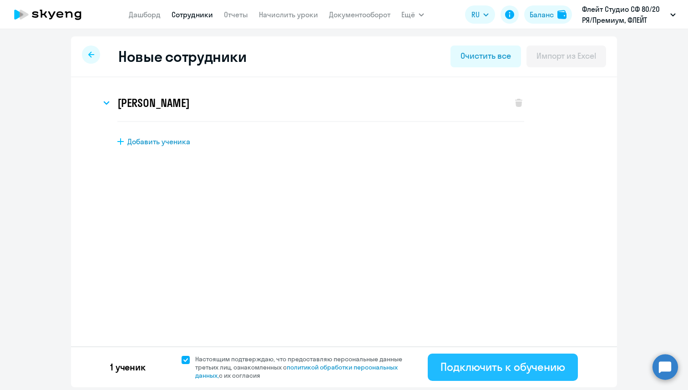
click at [448, 361] on div "Подключить к обучению" at bounding box center [502, 366] width 125 height 15
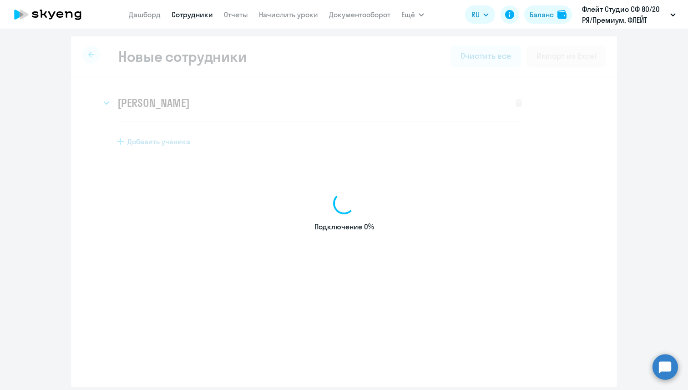
select select "english_adult_not_native_speaker"
select select "3"
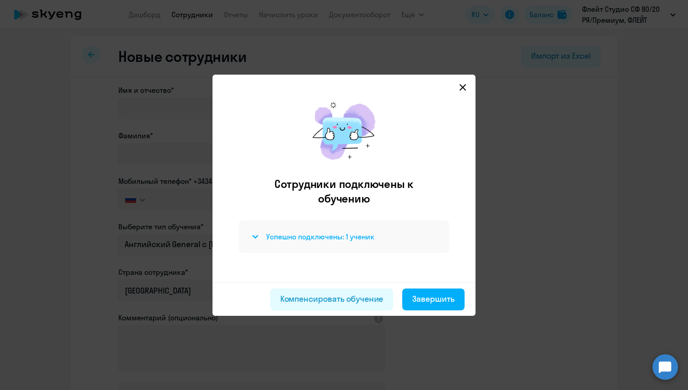
click at [251, 234] on svg-icon at bounding box center [255, 236] width 11 height 11
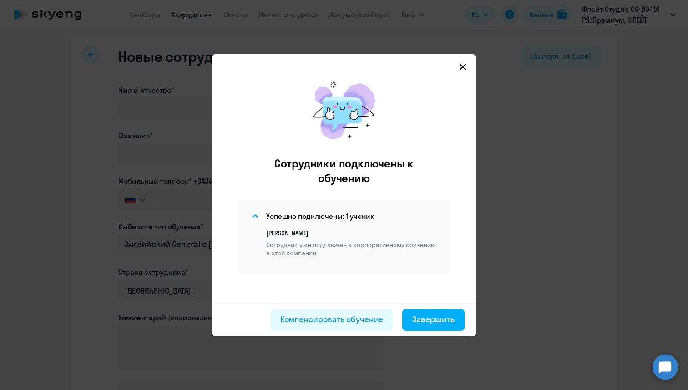
click at [462, 71] on svg-icon at bounding box center [462, 66] width 11 height 11
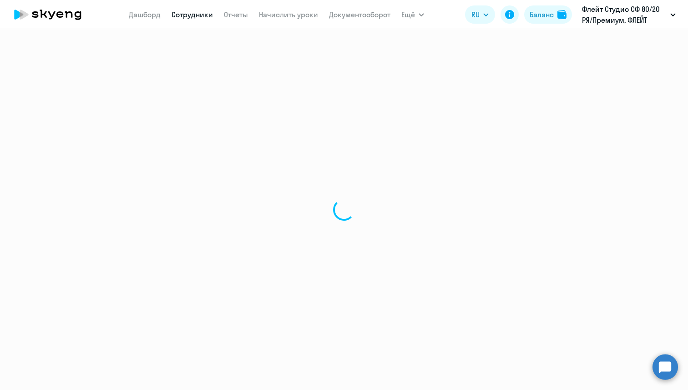
select select "30"
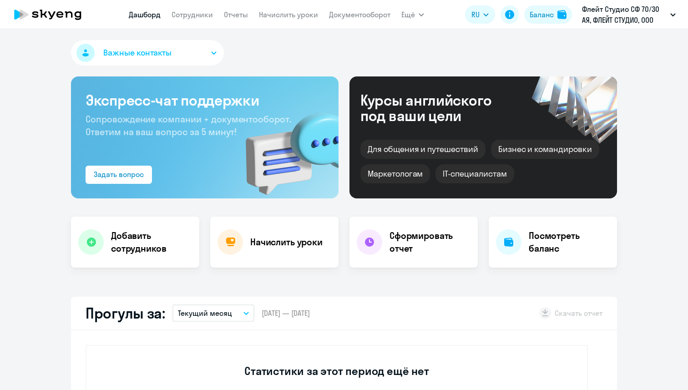
select select "30"
click at [196, 10] on link "Сотрудники" at bounding box center [192, 14] width 41 height 9
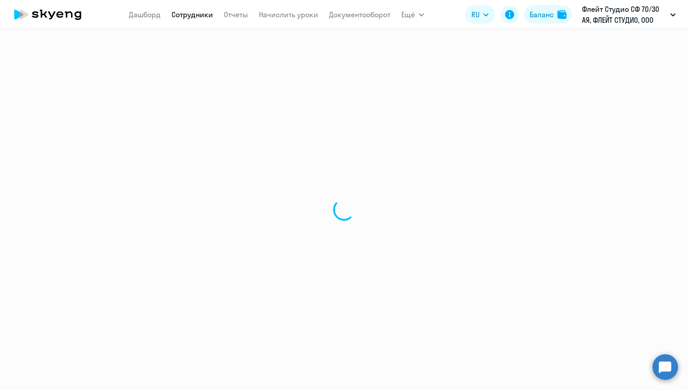
select select "30"
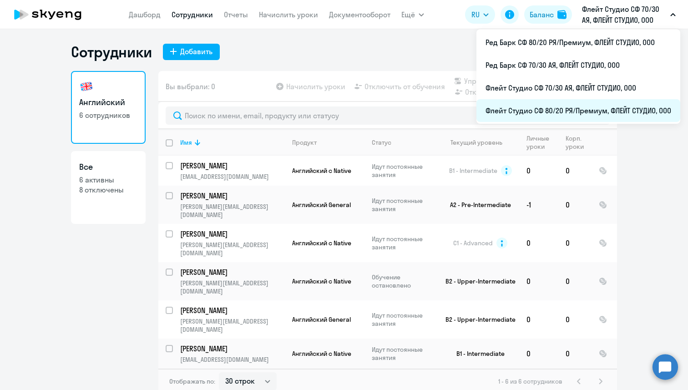
click at [581, 102] on li "Флейт Студио СФ 80/20 РЯ/Премиум, ФЛЕЙТ СТУДИО, ООО" at bounding box center [578, 110] width 204 height 23
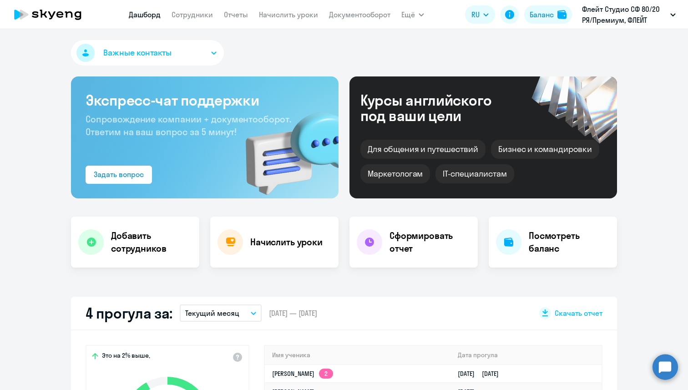
click at [212, 13] on nav "Дашборд Сотрудники Отчеты Начислить уроки Документооборот" at bounding box center [260, 14] width 262 height 18
click at [208, 13] on link "Сотрудники" at bounding box center [192, 14] width 41 height 9
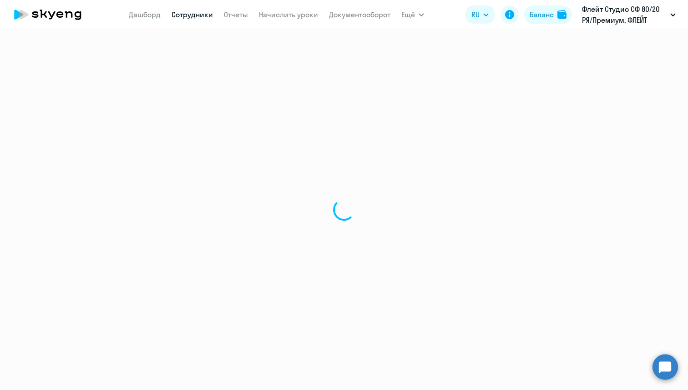
select select "30"
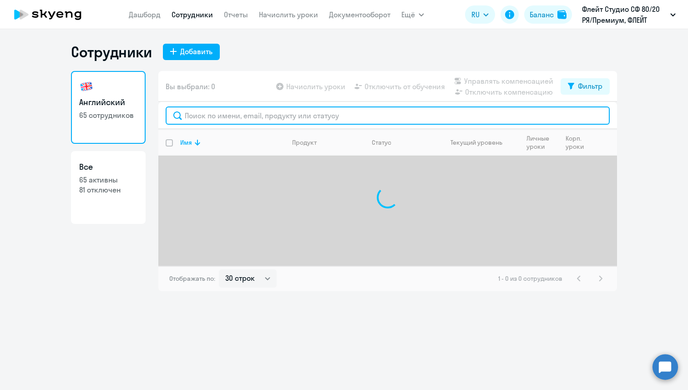
click at [237, 119] on input "text" at bounding box center [388, 115] width 444 height 18
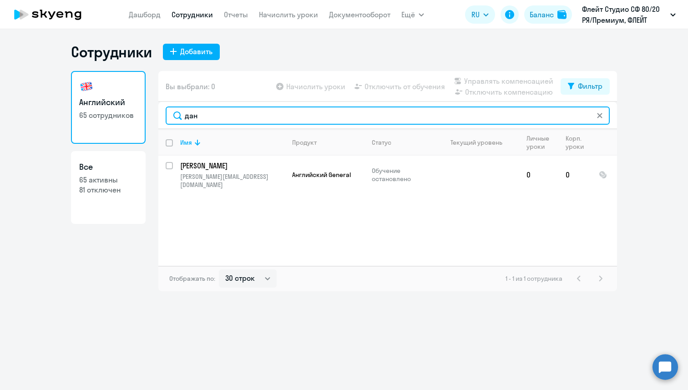
type input "дан"
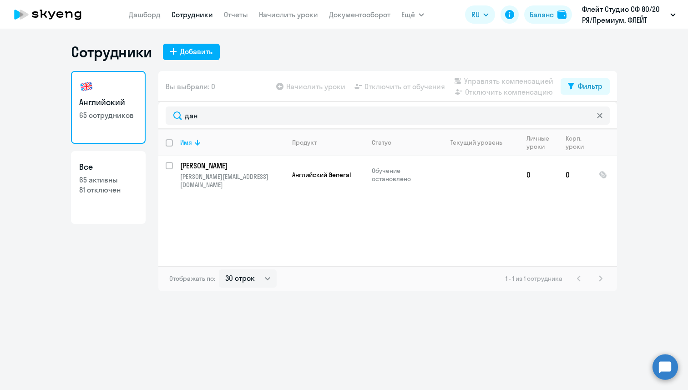
click at [667, 366] on circle at bounding box center [664, 366] width 25 height 25
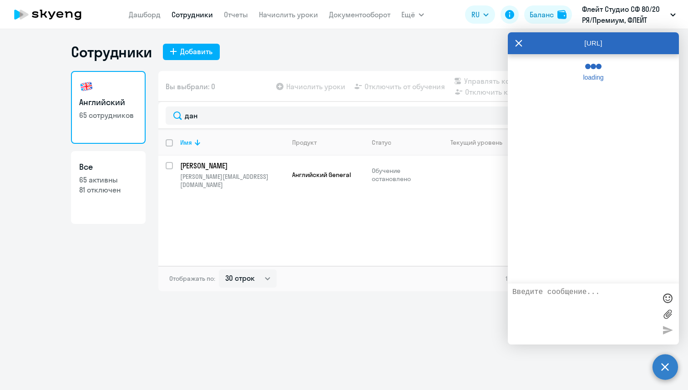
click at [529, 294] on textarea at bounding box center [584, 314] width 144 height 52
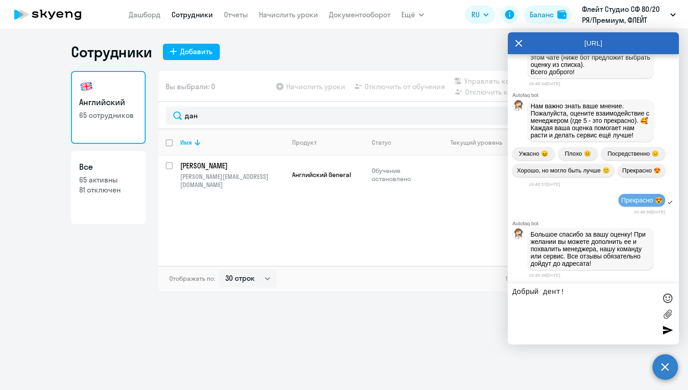
scroll to position [13554, 0]
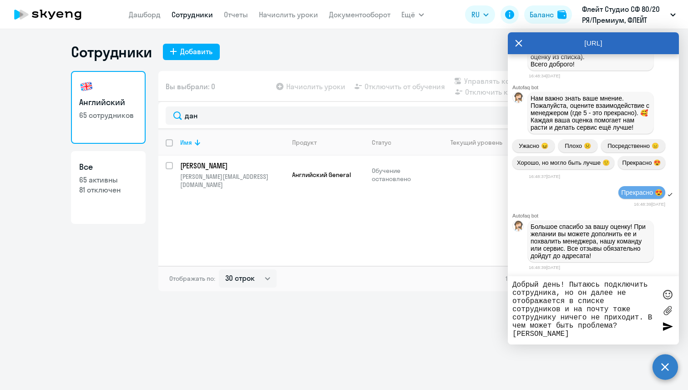
paste textarea "[EMAIL_ADDRESS][DOMAIN_NAME]"
type textarea "Добрый день! Пытаюсь подключить сотрудника, но он далее не отображается в списк…"
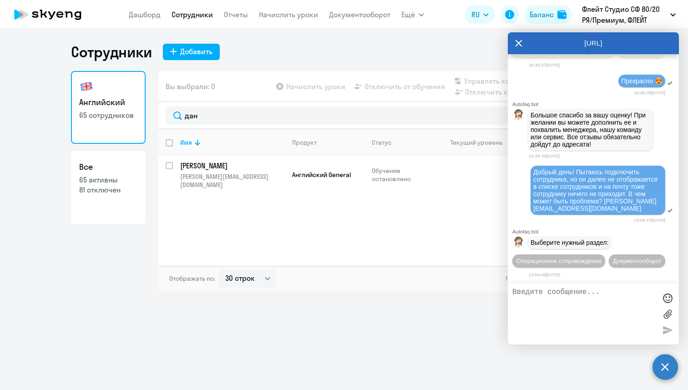
scroll to position [13695, 0]
click at [549, 254] on button "Операционное сопровождение" at bounding box center [558, 260] width 93 height 13
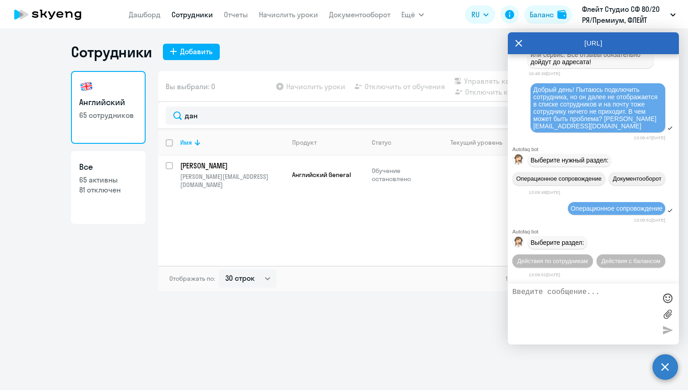
scroll to position [13780, 0]
click at [549, 259] on span "Действия по сотрудникам" at bounding box center [552, 261] width 71 height 7
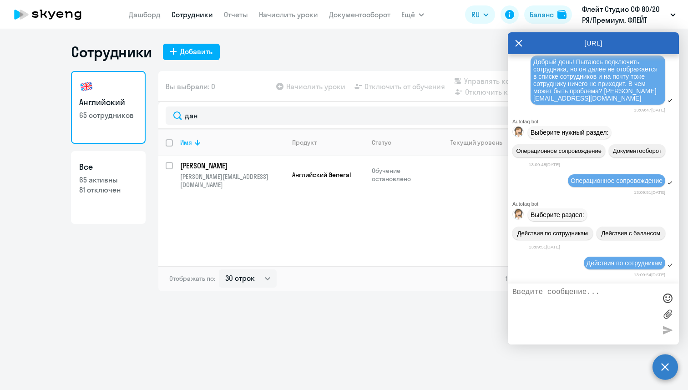
scroll to position [13901, 0]
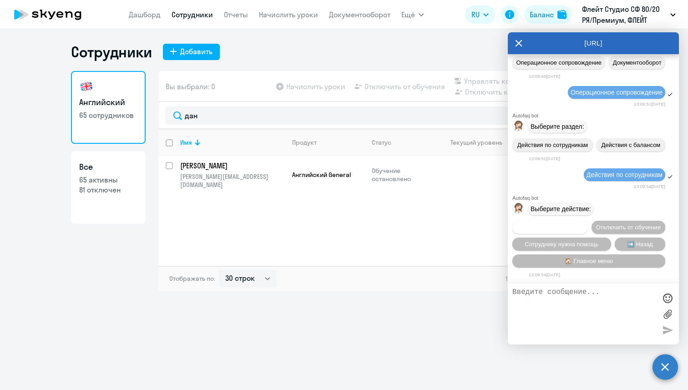
click at [539, 227] on span "Подключить к обучению" at bounding box center [550, 227] width 66 height 7
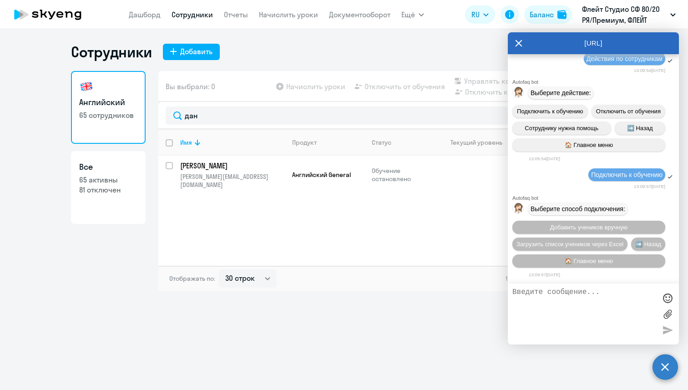
scroll to position [14022, 0]
click at [555, 225] on span "Добавить учеников вручную" at bounding box center [588, 227] width 77 height 7
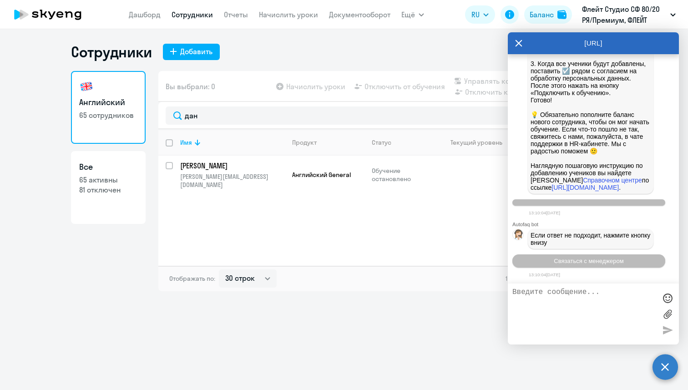
scroll to position [14462, 0]
click at [548, 265] on button "Связаться с менеджером" at bounding box center [588, 260] width 153 height 13
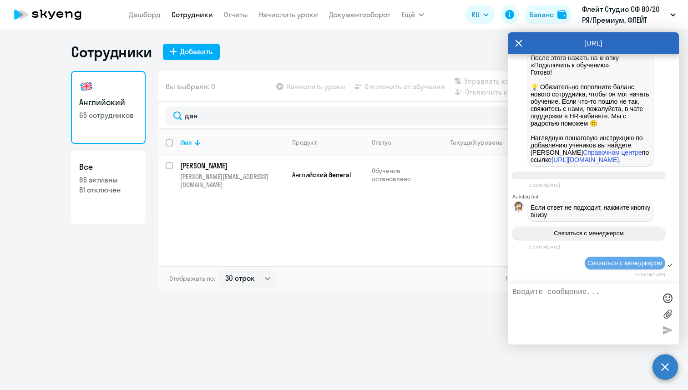
scroll to position [14566, 0]
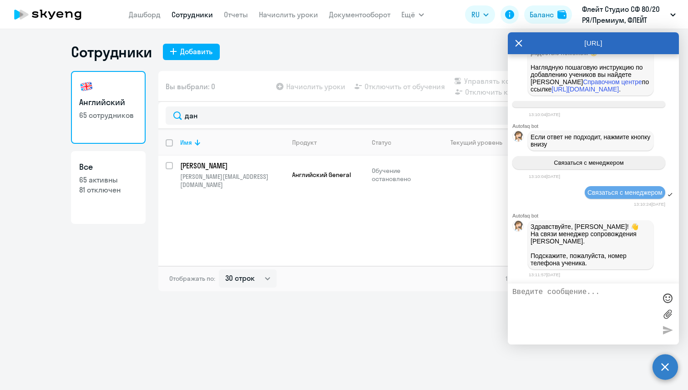
click at [523, 290] on textarea at bounding box center [584, 314] width 144 height 52
paste textarea "89524419092"
type textarea "89524419092"
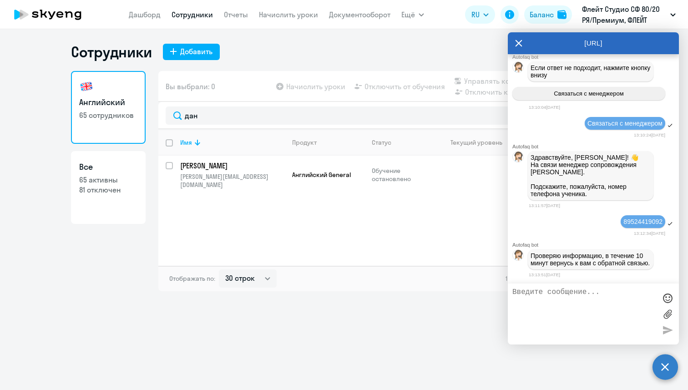
scroll to position [14736, 0]
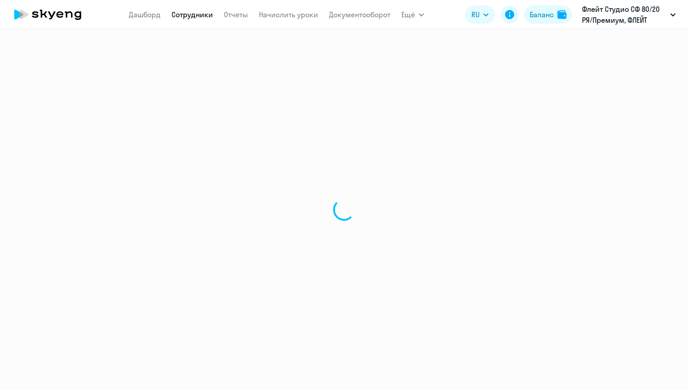
select select "30"
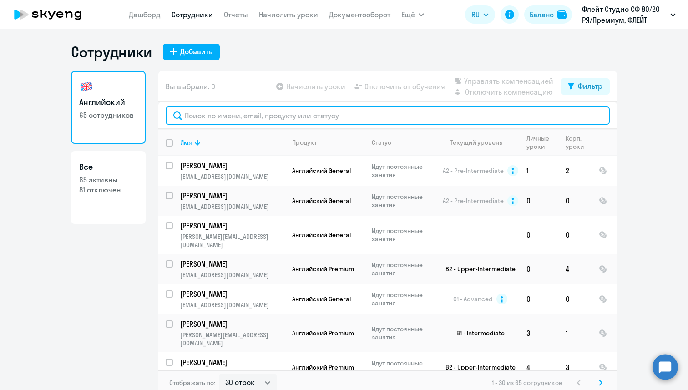
click at [224, 117] on input "text" at bounding box center [388, 115] width 444 height 18
type input "[PERSON_NAME]"
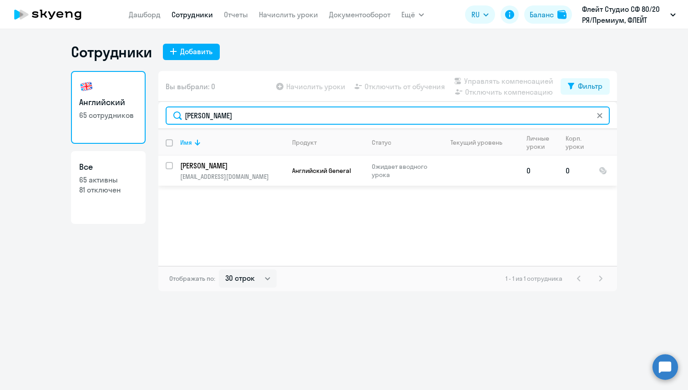
type input "[PERSON_NAME]"
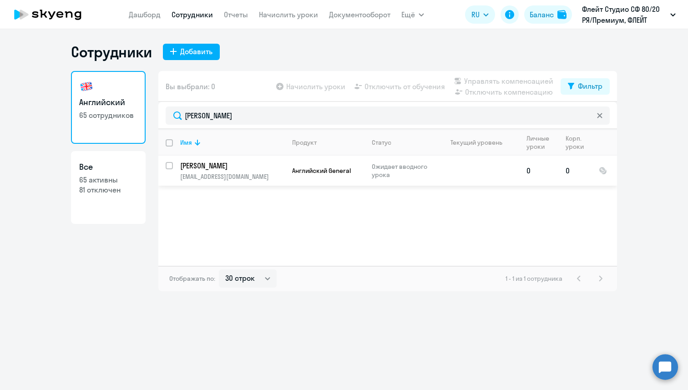
click at [416, 174] on p "Ожидает вводного урока" at bounding box center [403, 170] width 62 height 16
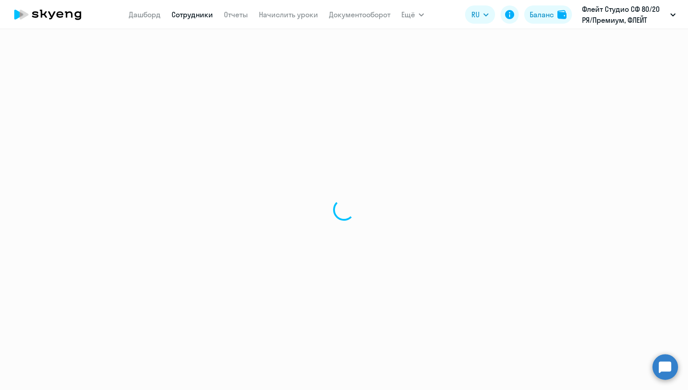
select select "english"
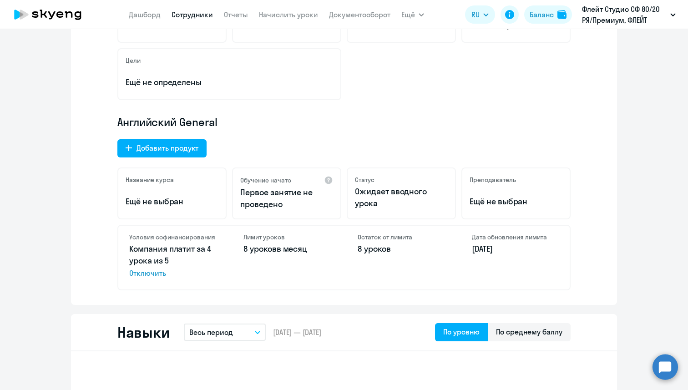
scroll to position [242, 0]
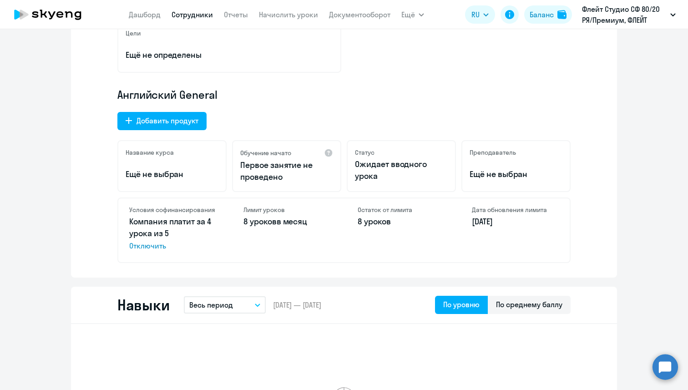
click at [667, 369] on circle at bounding box center [664, 366] width 25 height 25
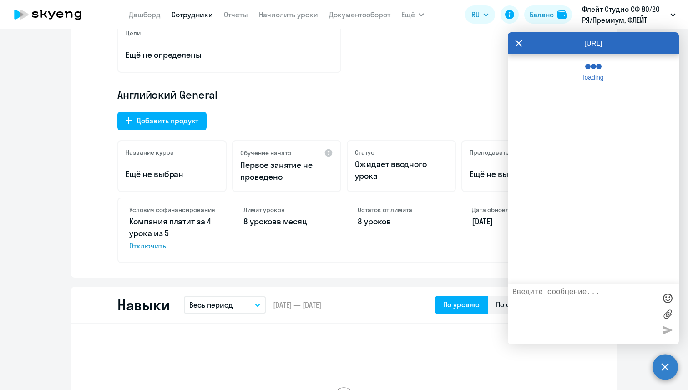
click at [561, 307] on textarea at bounding box center [584, 314] width 144 height 52
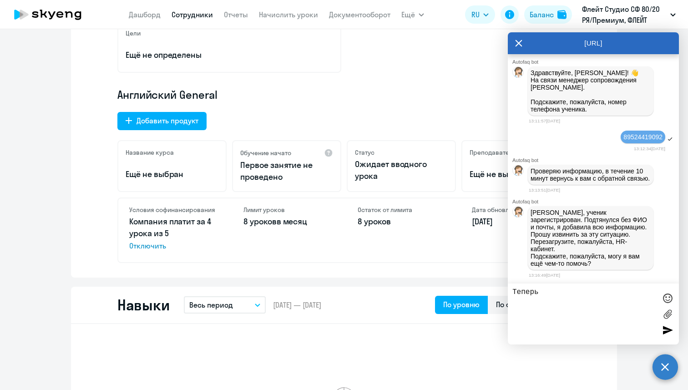
scroll to position [14826, 0]
type textarea "Теперь подгрузилось, спасибо большое! А на почту письмо ему направлено, да?"
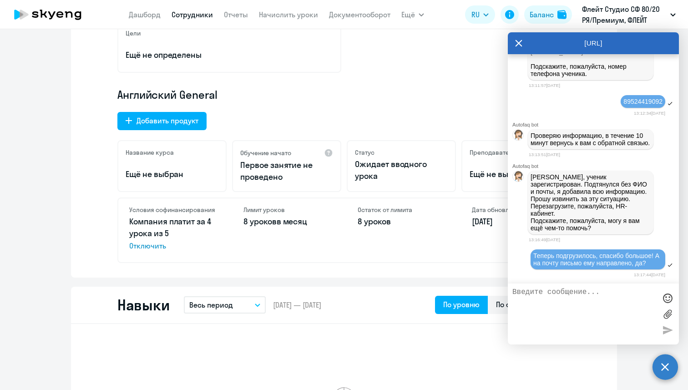
scroll to position [14921, 0]
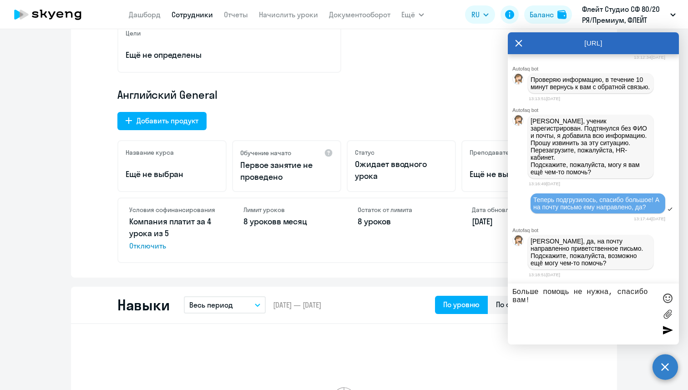
type textarea "Больше помощь не нужна, спасибо вам!)"
